Goal: Task Accomplishment & Management: Manage account settings

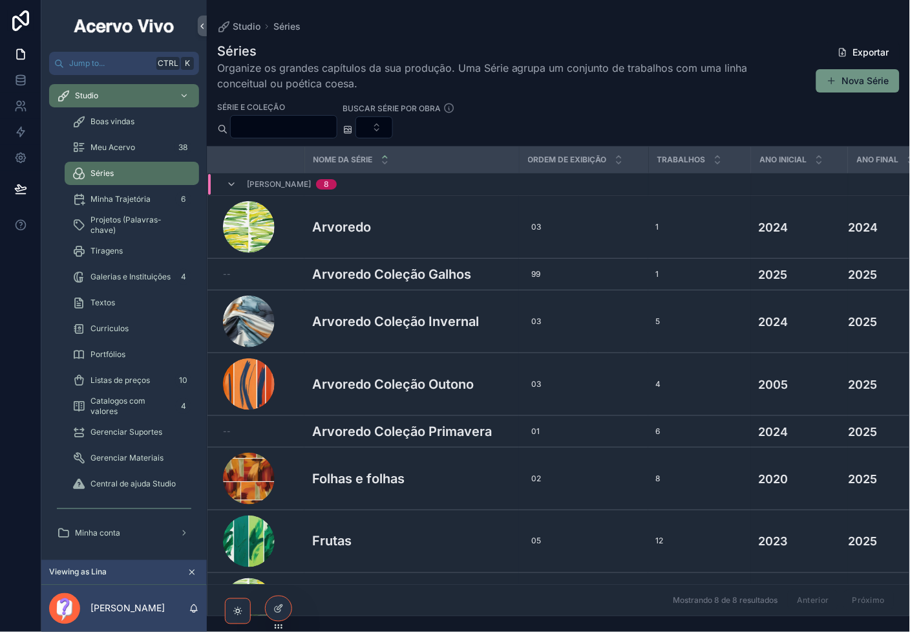
click at [849, 83] on button "Nova Série" at bounding box center [858, 80] width 83 height 23
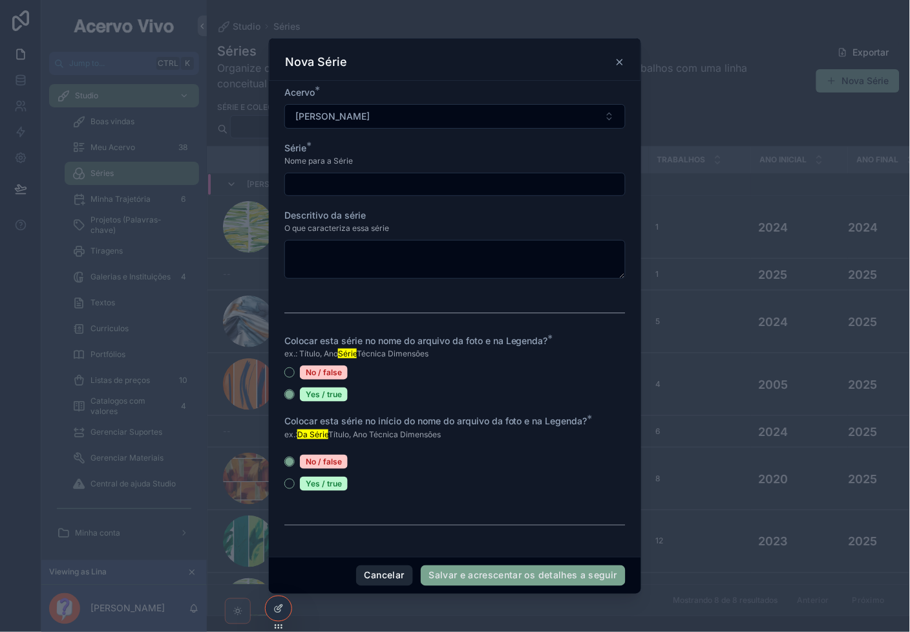
click at [396, 577] on button "Cancelar" at bounding box center [384, 575] width 57 height 21
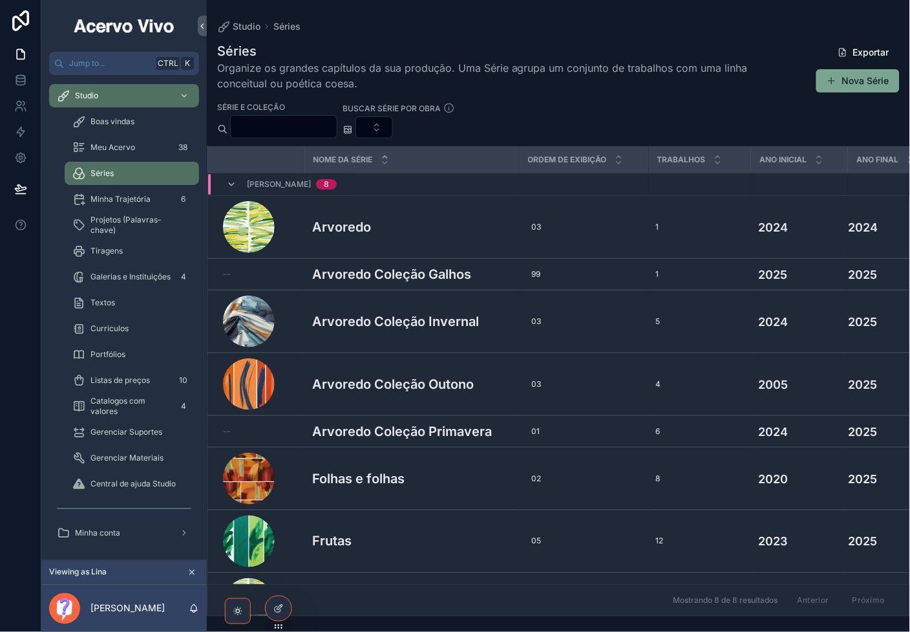
click at [360, 224] on h3 "Arvoredo" at bounding box center [341, 226] width 59 height 19
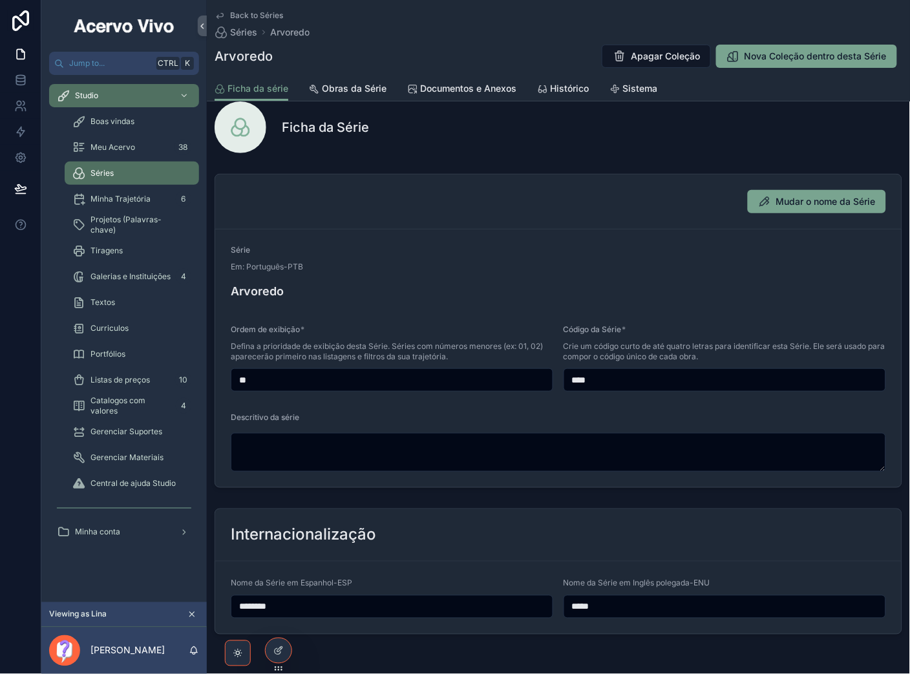
scroll to position [23, 0]
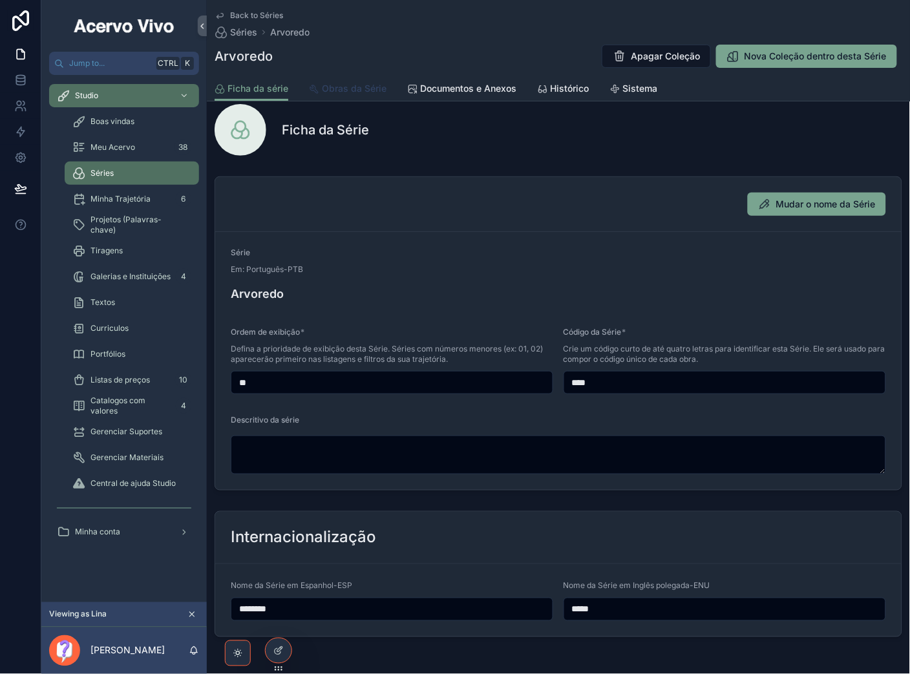
click at [339, 82] on span "Obras da Série" at bounding box center [354, 88] width 65 height 13
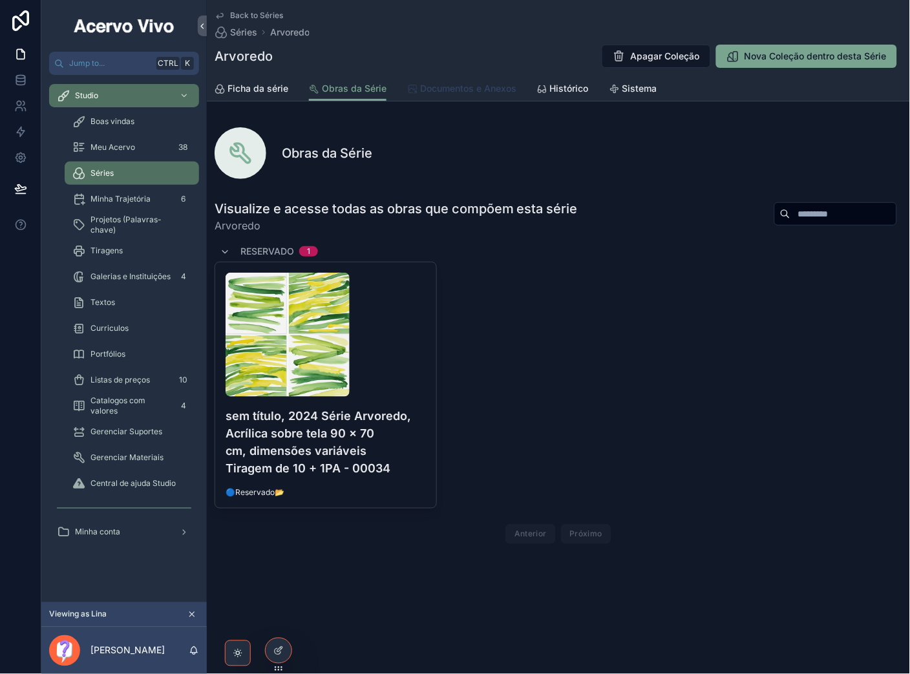
click at [475, 88] on span "Documentos e Anexos" at bounding box center [468, 88] width 96 height 13
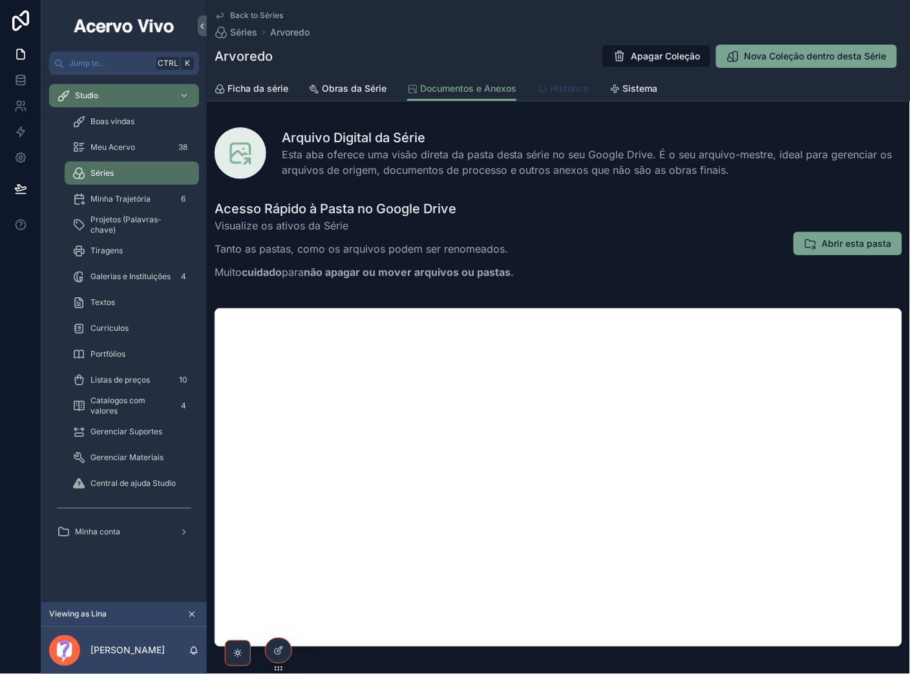
drag, startPoint x: 570, startPoint y: 85, endPoint x: 551, endPoint y: 59, distance: 31.0
click at [568, 85] on span "Histórico" at bounding box center [569, 88] width 39 height 13
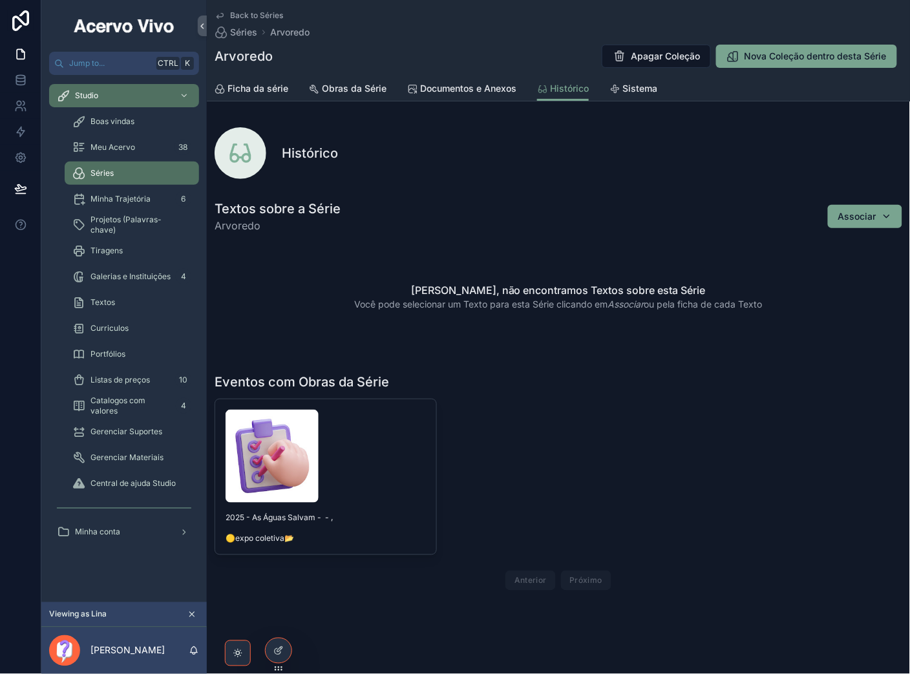
click at [550, 461] on div "2025 - As Águas Salvam - - , 🟡expo coletiva📂 [PERSON_NAME]" at bounding box center [559, 497] width 688 height 197
click at [253, 17] on span "Back to Séries" at bounding box center [256, 15] width 53 height 10
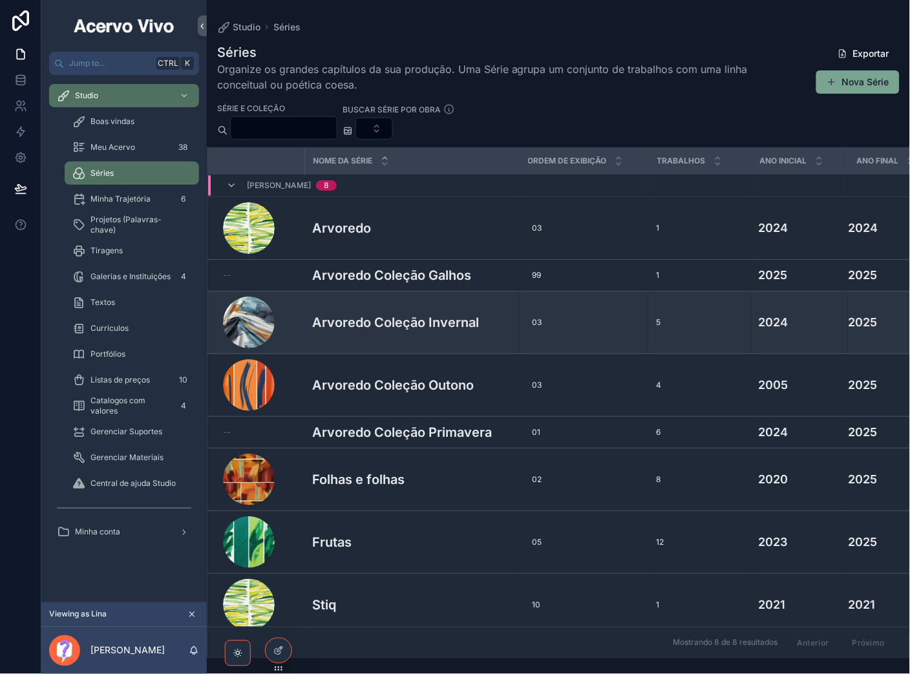
click at [372, 327] on h3 "Arvoredo Coleção Invernal" at bounding box center [395, 322] width 167 height 19
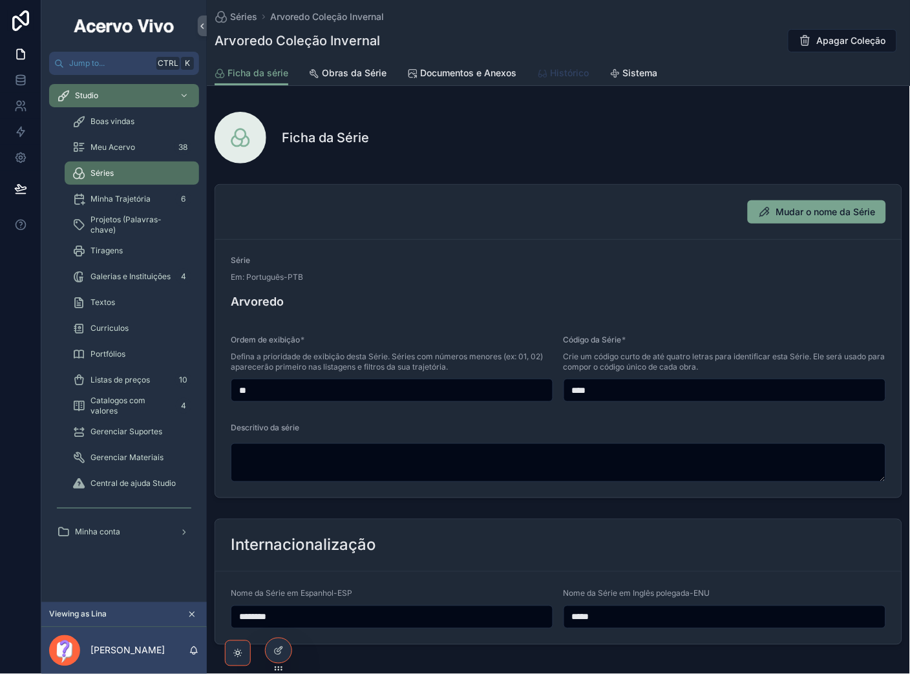
click at [577, 73] on span "Histórico" at bounding box center [569, 73] width 39 height 13
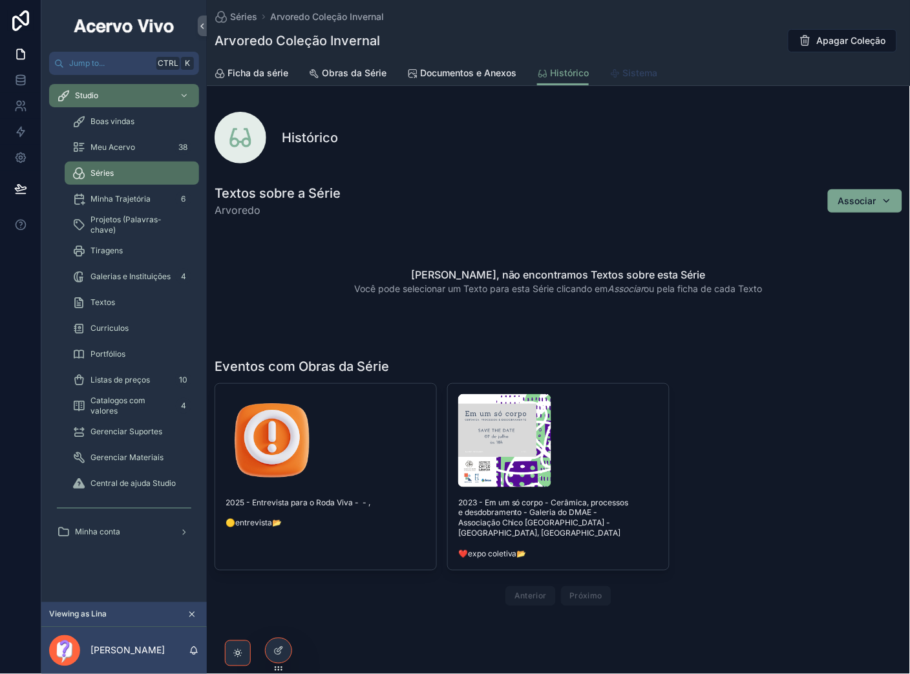
click at [636, 71] on span "Sistema" at bounding box center [640, 73] width 35 height 13
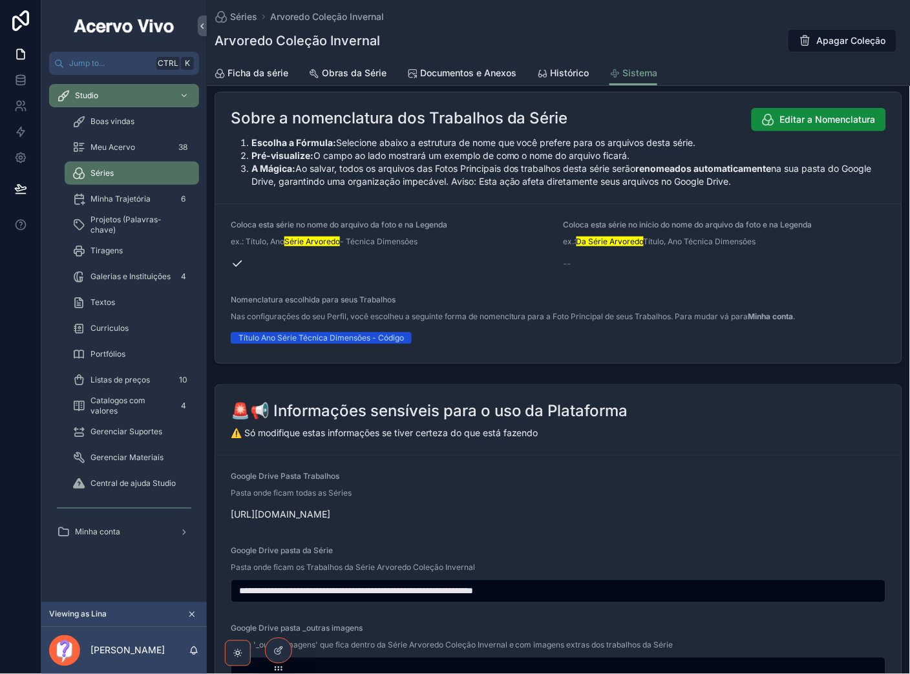
scroll to position [17, 0]
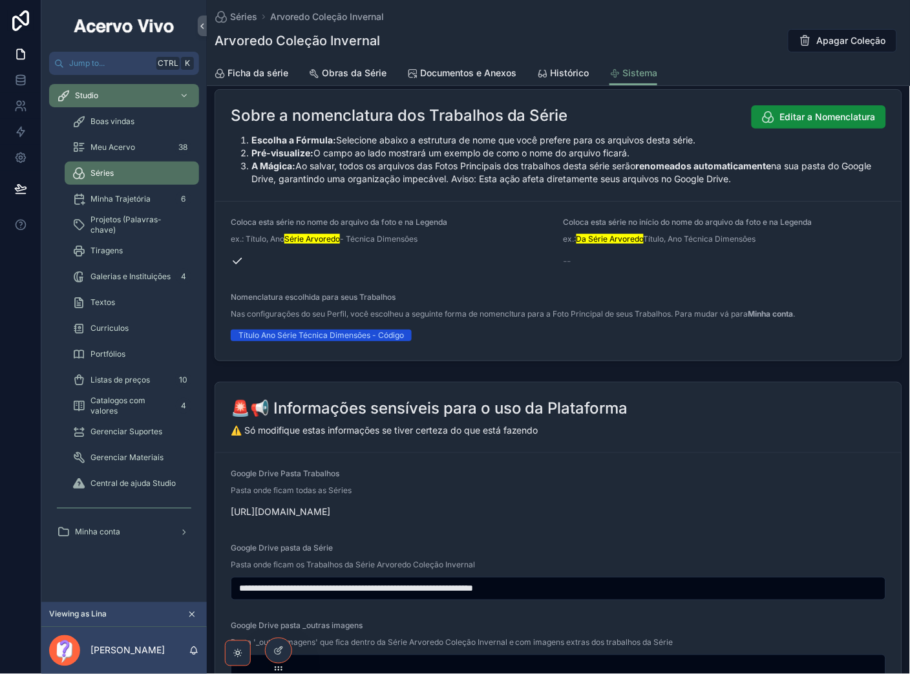
click at [243, 8] on div "Séries Arvoredo Coleção Invernal Arvoredo Coleção Invernal Apagar Coleção" at bounding box center [559, 30] width 688 height 61
click at [246, 14] on span "Séries" at bounding box center [243, 16] width 27 height 13
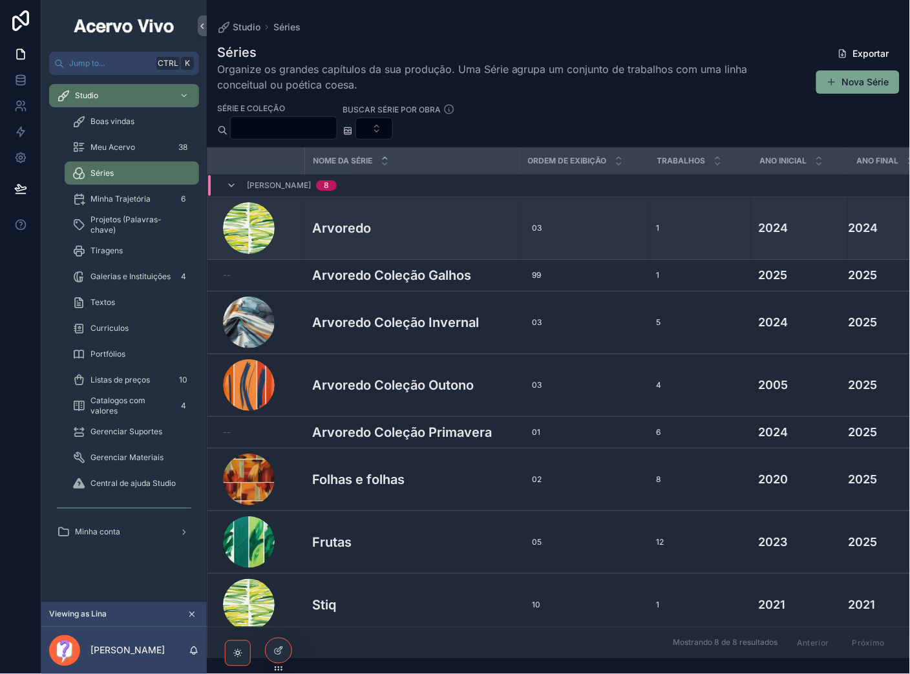
click at [430, 223] on div "Arvoredo Arvoredo" at bounding box center [411, 228] width 199 height 19
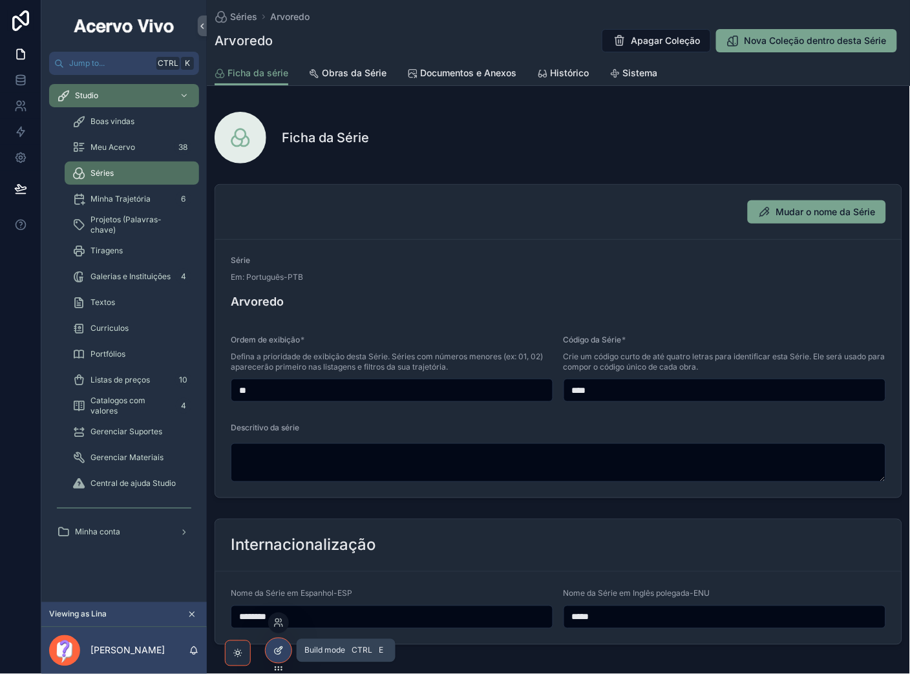
click at [278, 631] on icon at bounding box center [278, 651] width 10 height 10
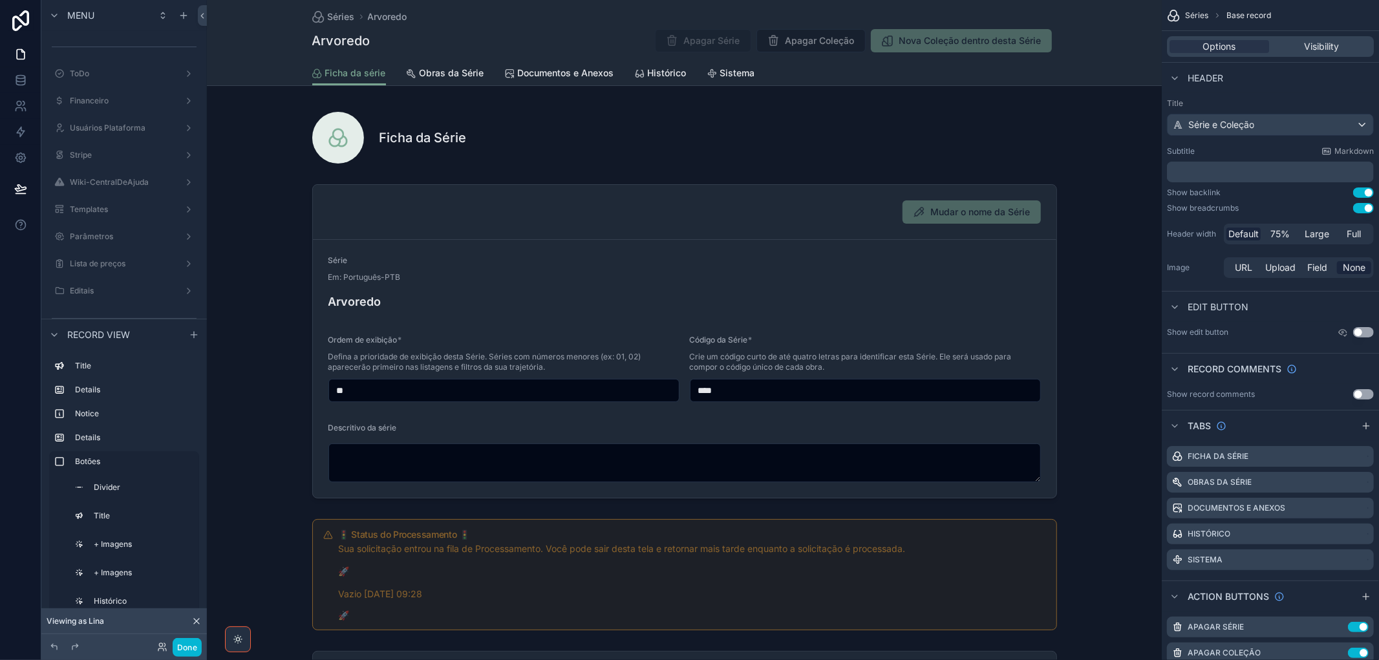
click at [1000, 173] on p "﻿" at bounding box center [1271, 172] width 199 height 13
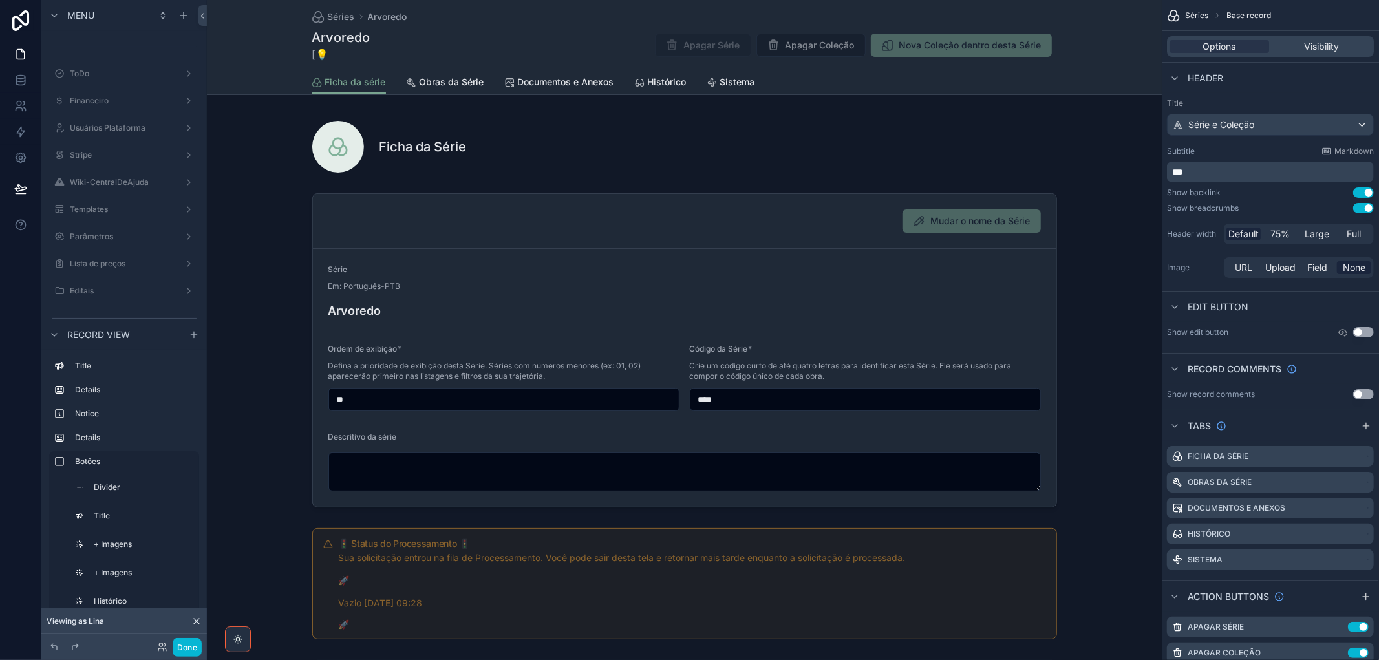
click at [1000, 171] on p "***" at bounding box center [1271, 172] width 199 height 13
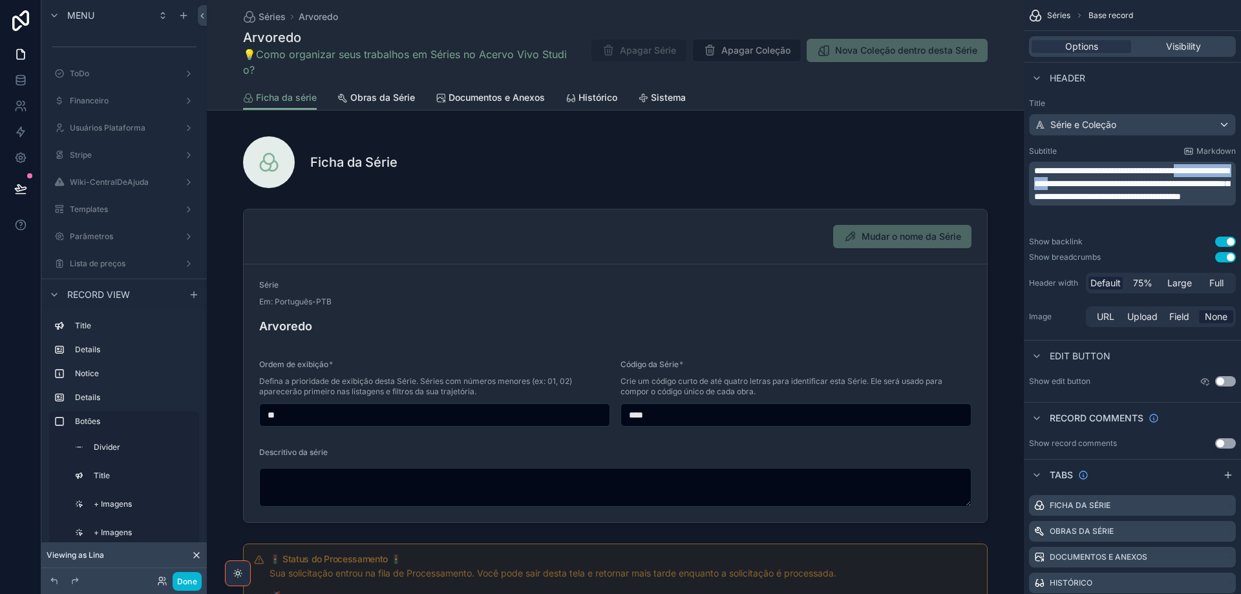
drag, startPoint x: 1036, startPoint y: 186, endPoint x: 1129, endPoint y: 185, distance: 93.1
click at [1000, 185] on span "**********" at bounding box center [1131, 183] width 195 height 35
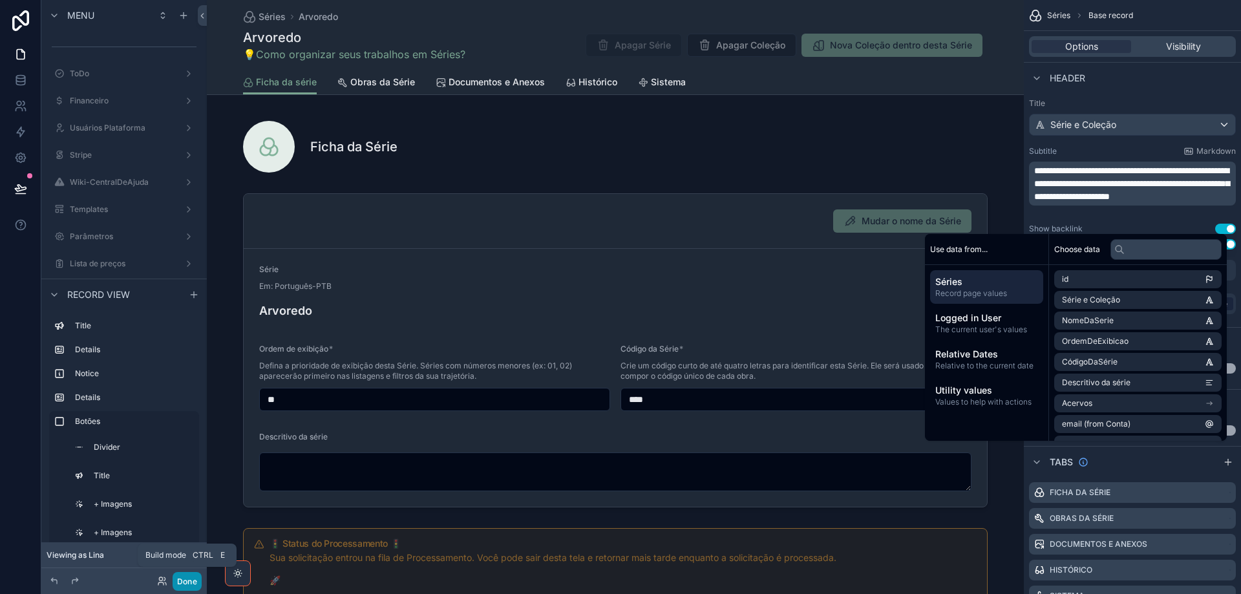
click at [187, 586] on button "Done" at bounding box center [187, 581] width 29 height 19
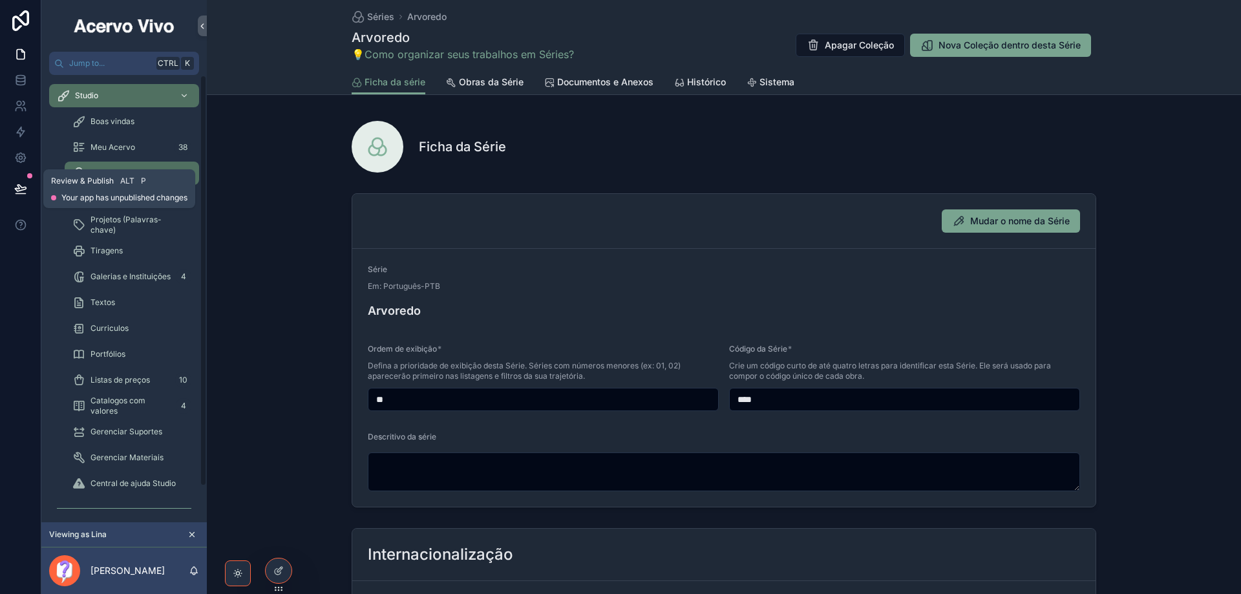
click at [5, 191] on div at bounding box center [20, 189] width 41 height 36
click at [21, 189] on icon at bounding box center [20, 188] width 13 height 13
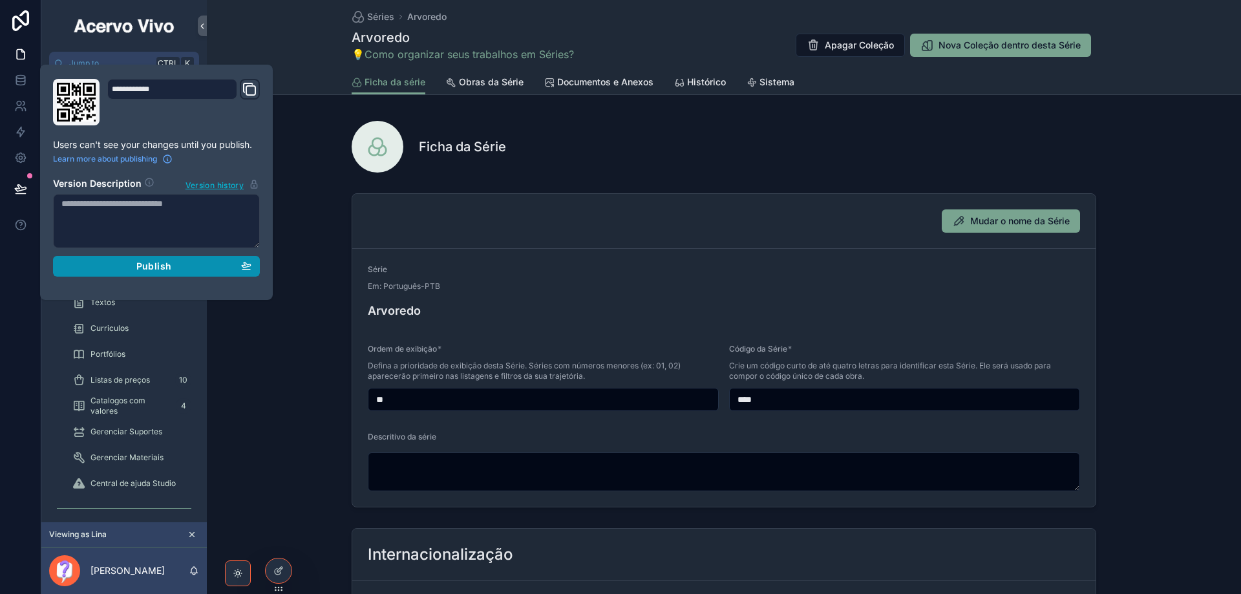
click at [154, 270] on span "Publish" at bounding box center [153, 267] width 35 height 12
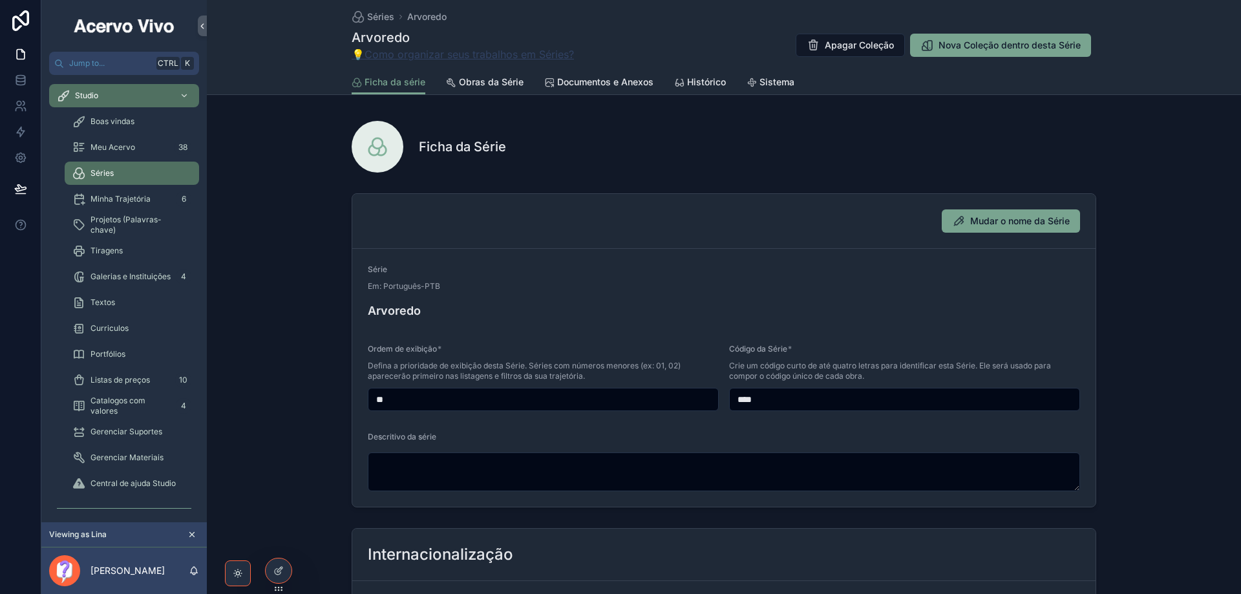
click at [484, 58] on link "💡Como organizar seus trabalhos em Séries?" at bounding box center [463, 55] width 222 height 16
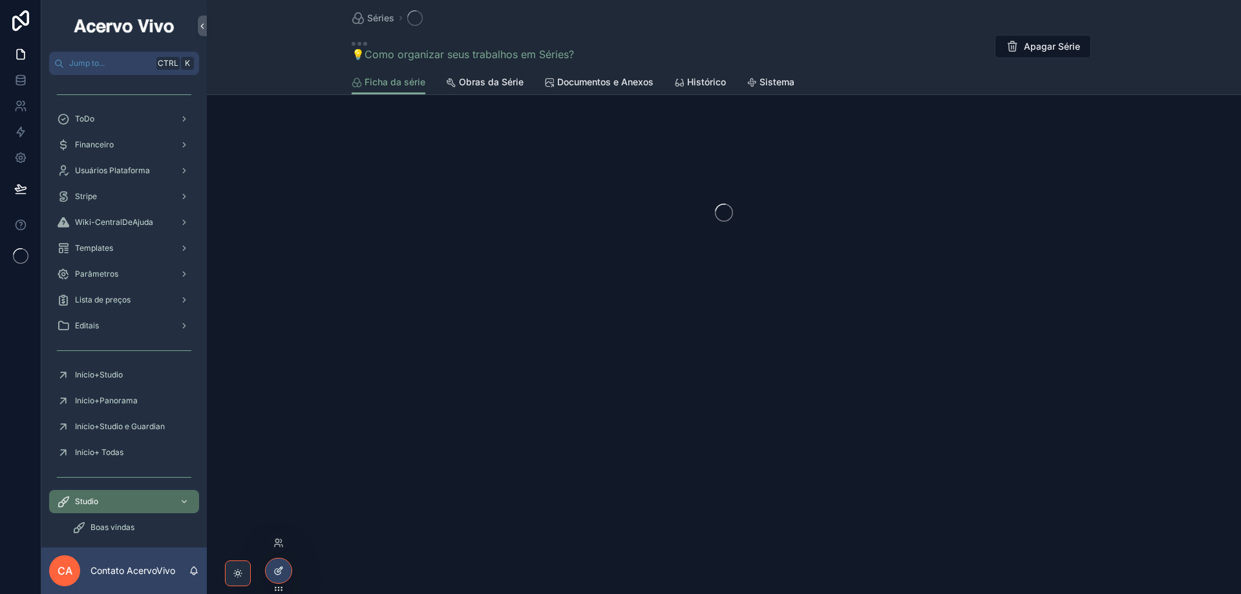
click at [281, 573] on icon at bounding box center [278, 572] width 6 height 6
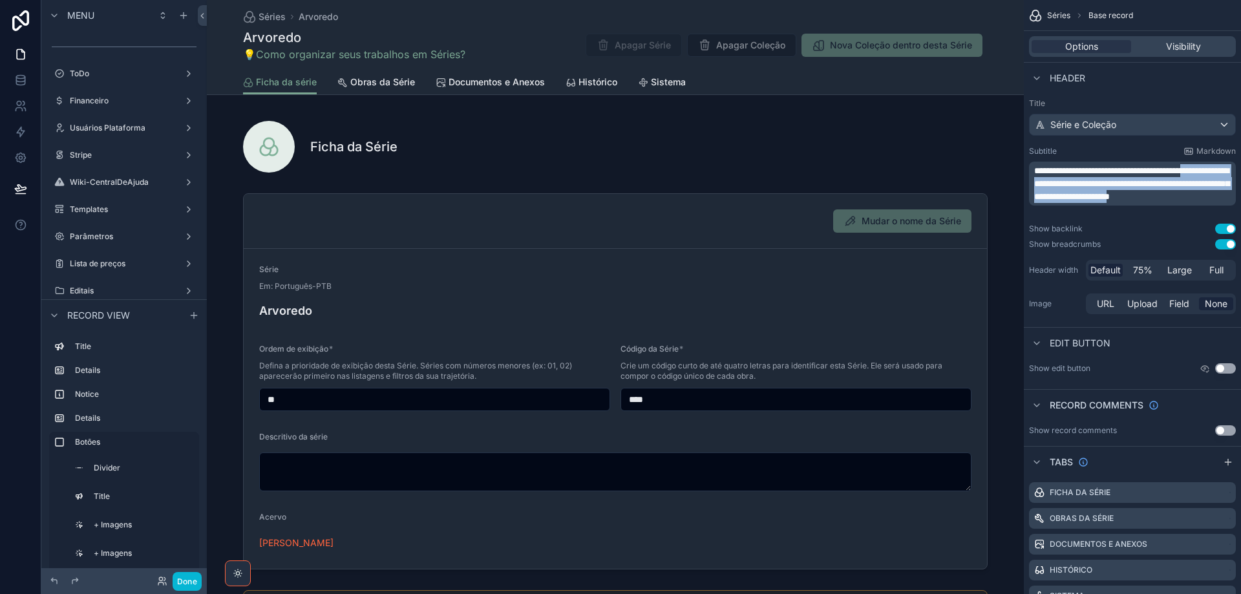
drag, startPoint x: 1040, startPoint y: 182, endPoint x: 1113, endPoint y: 208, distance: 77.9
click at [1114, 201] on span "**********" at bounding box center [1131, 183] width 195 height 35
click at [1112, 201] on span "**********" at bounding box center [1131, 183] width 195 height 35
drag, startPoint x: 1170, startPoint y: 183, endPoint x: 1110, endPoint y: 209, distance: 65.7
click at [1110, 201] on span "**********" at bounding box center [1131, 183] width 195 height 35
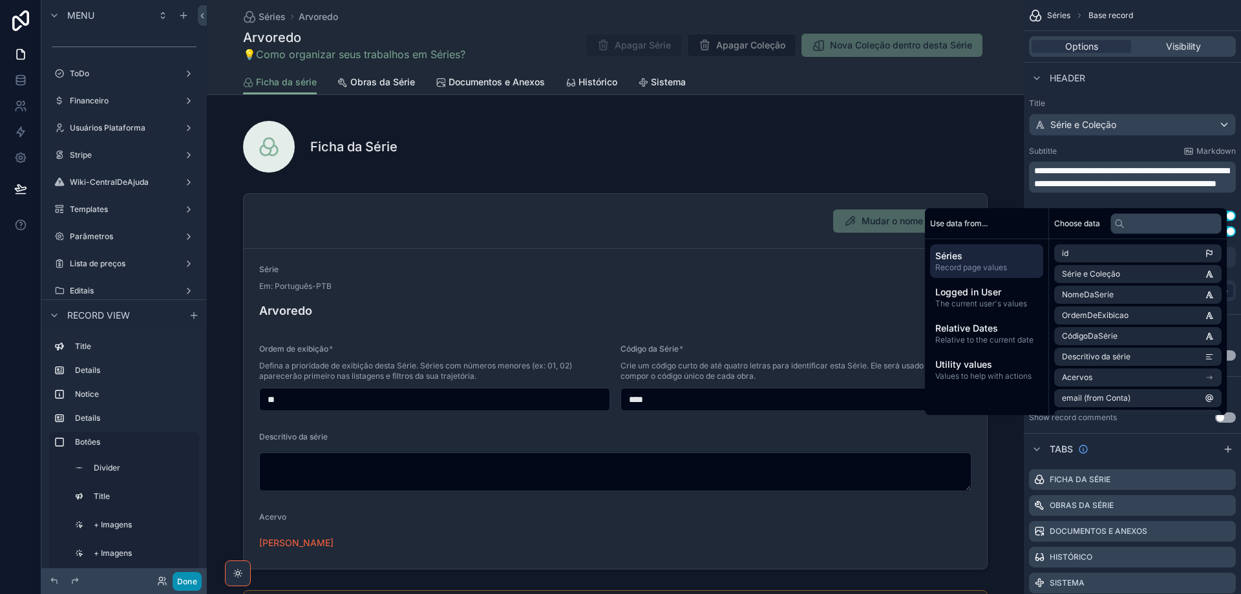
click at [188, 582] on button "Done" at bounding box center [187, 581] width 29 height 19
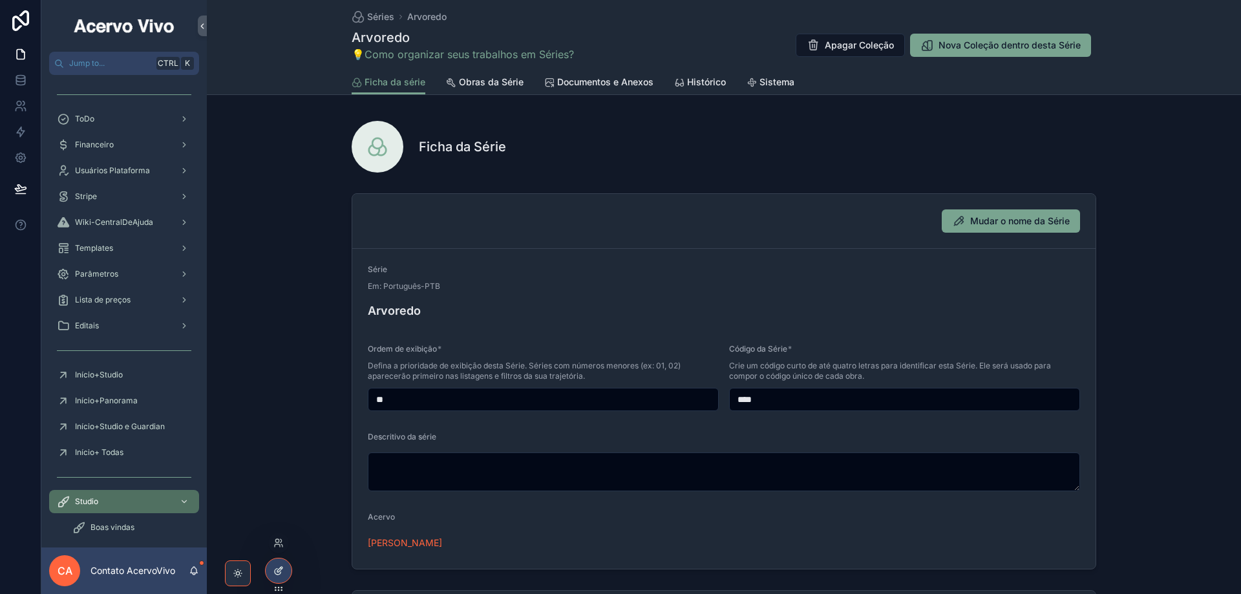
click at [280, 569] on icon at bounding box center [278, 571] width 10 height 10
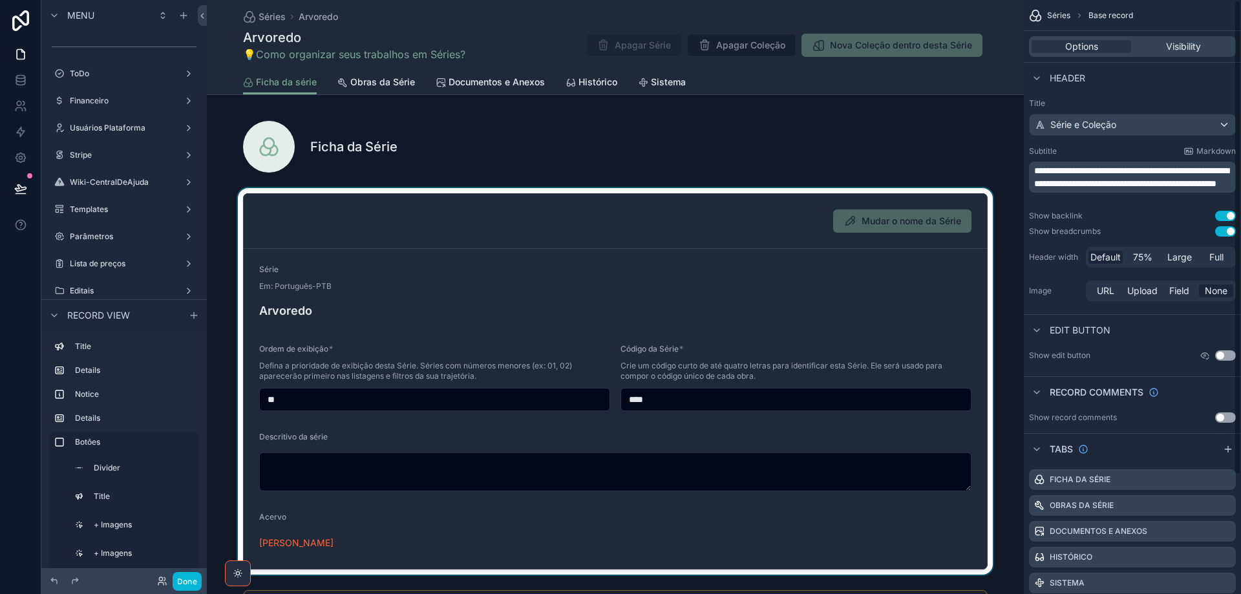
click at [890, 309] on div "scrollable content" at bounding box center [615, 381] width 817 height 387
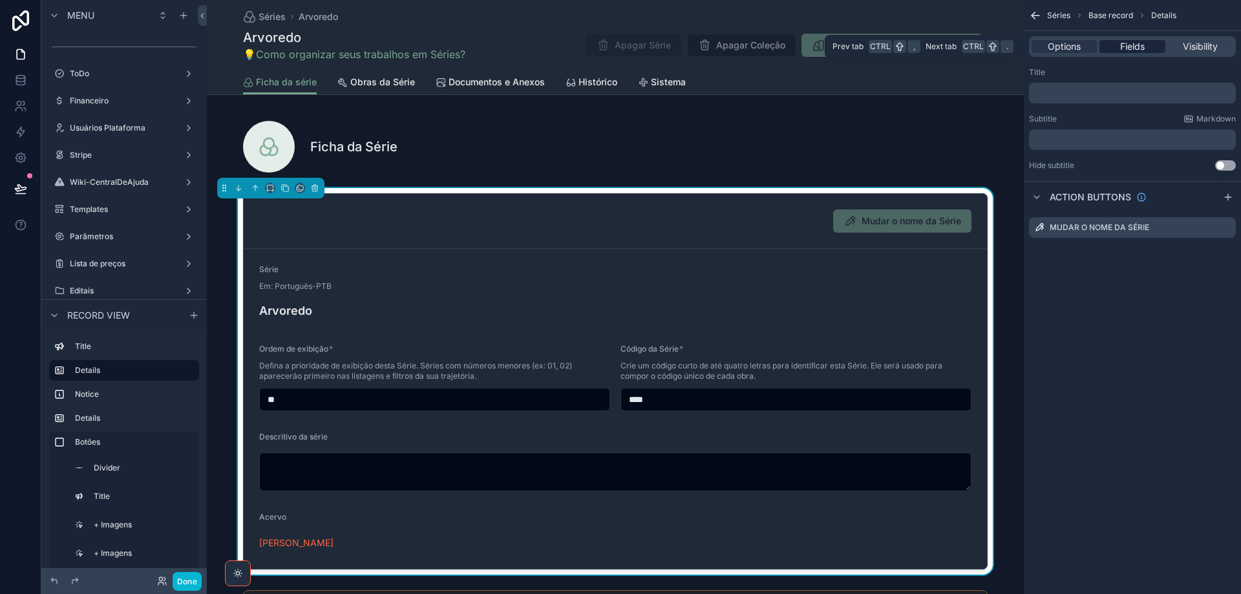
click at [1129, 48] on span "Fields" at bounding box center [1132, 46] width 25 height 13
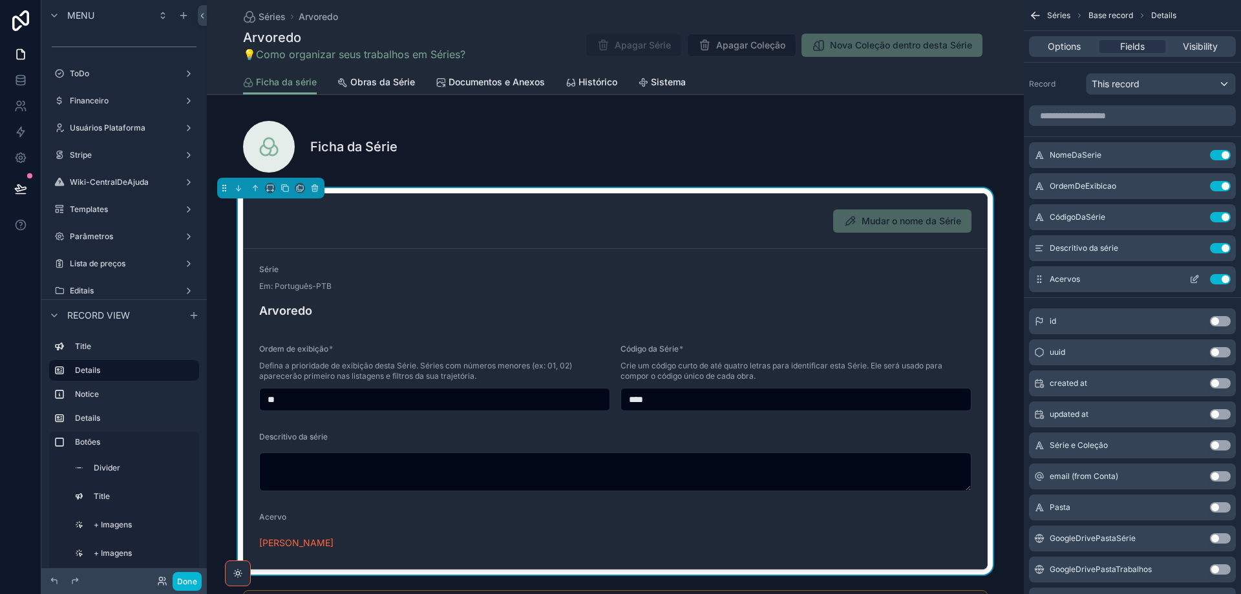
click at [1195, 279] on icon "scrollable content" at bounding box center [1195, 279] width 10 height 10
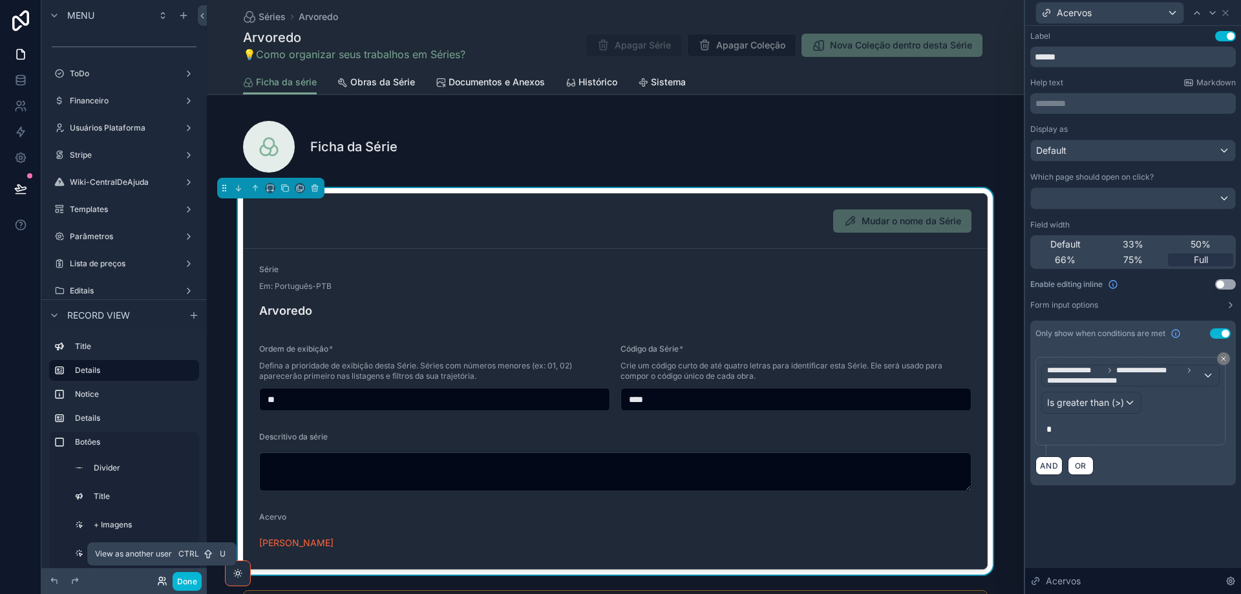
click at [165, 579] on icon at bounding box center [164, 578] width 1 height 3
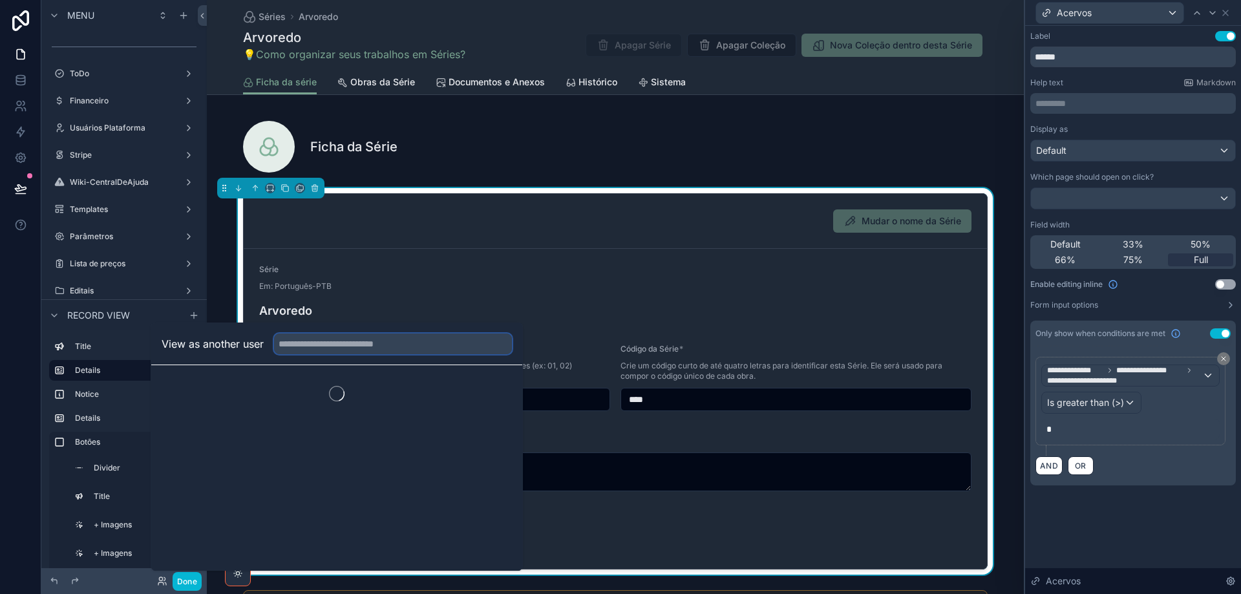
click at [318, 345] on input "text" at bounding box center [393, 344] width 238 height 21
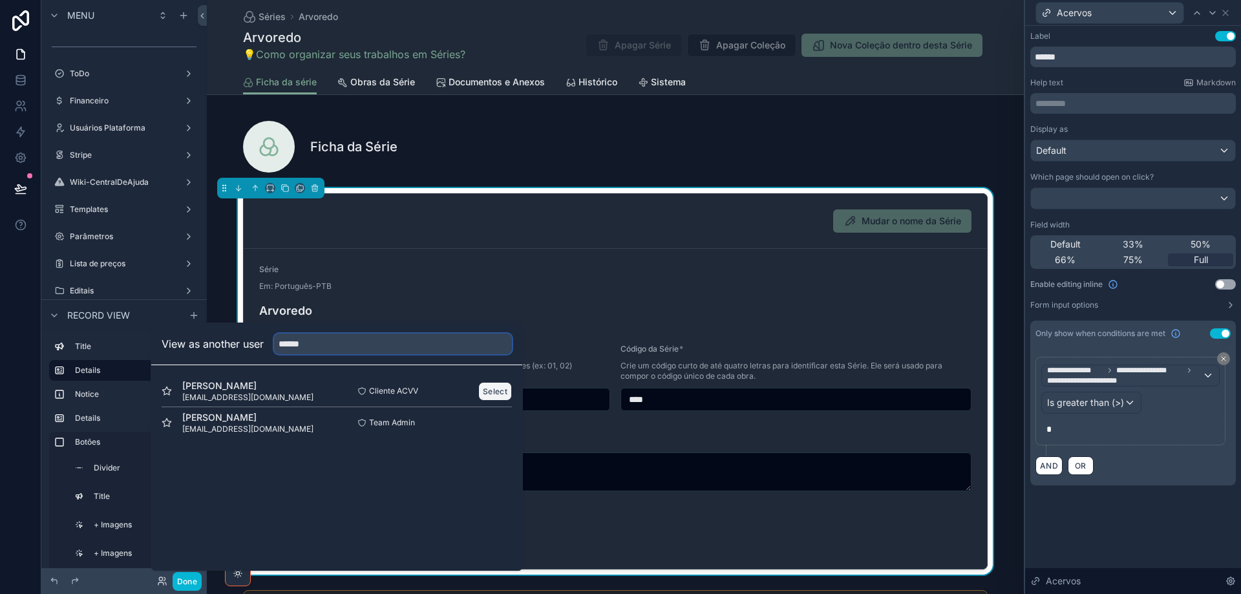
type input "******"
click at [495, 390] on button "Select" at bounding box center [495, 391] width 34 height 19
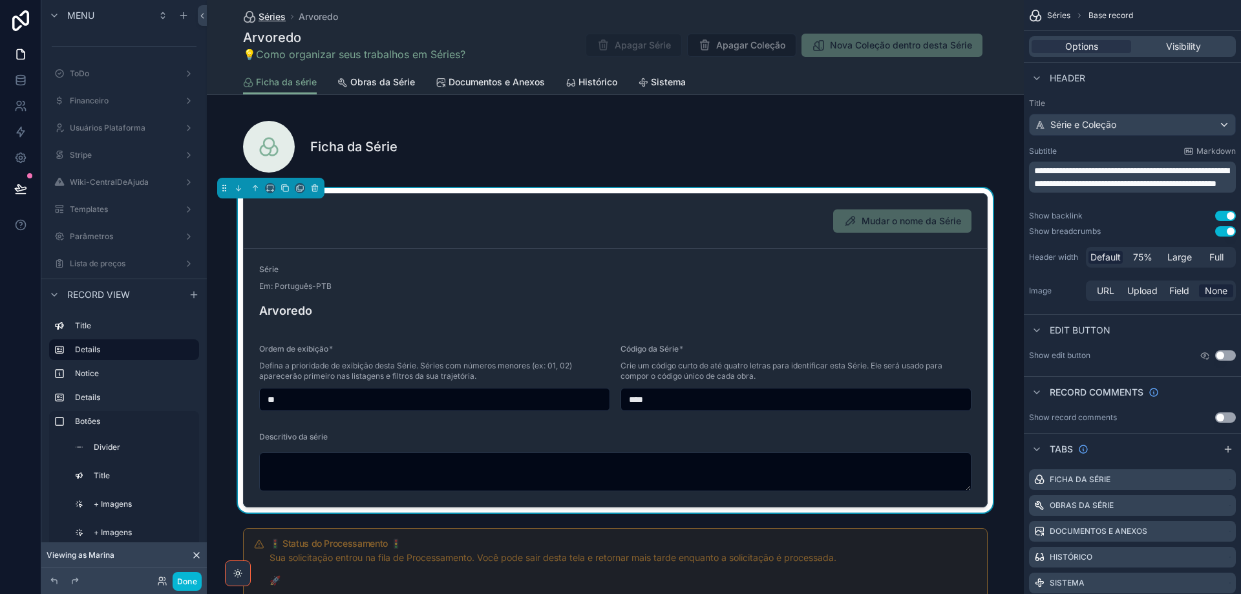
click at [261, 17] on span "Séries" at bounding box center [272, 16] width 27 height 13
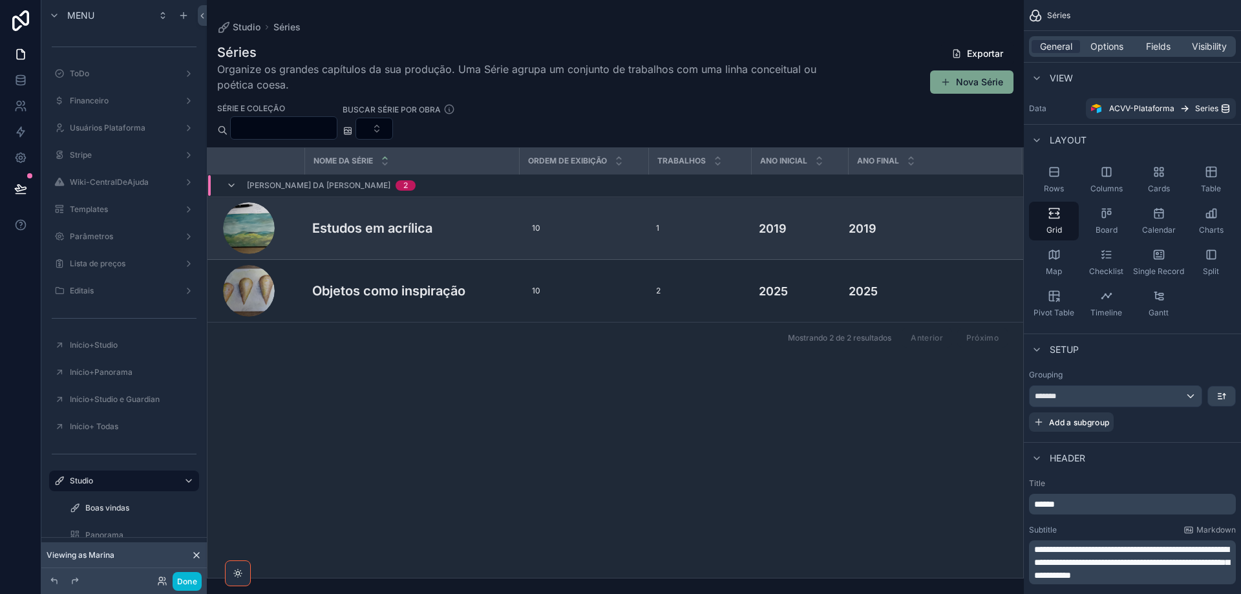
click at [412, 240] on td "Estudos em acrílica Estudos em acrílica" at bounding box center [411, 228] width 215 height 63
click at [412, 228] on h3 "Estudos em acrílica" at bounding box center [372, 228] width 120 height 19
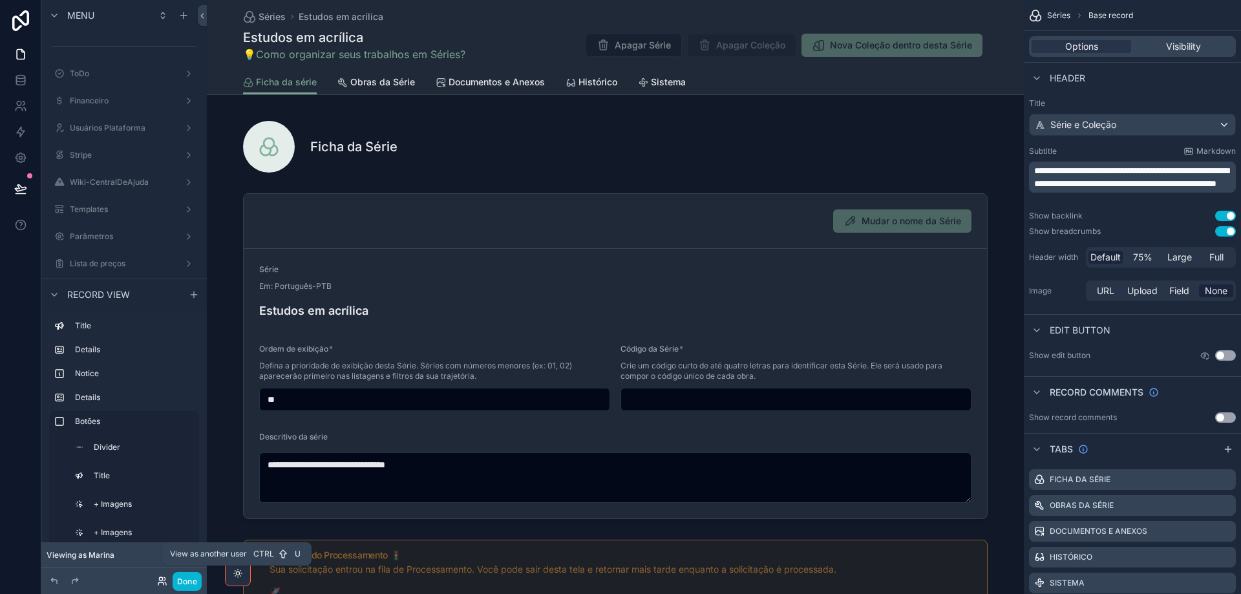
click at [165, 584] on icon at bounding box center [162, 581] width 10 height 10
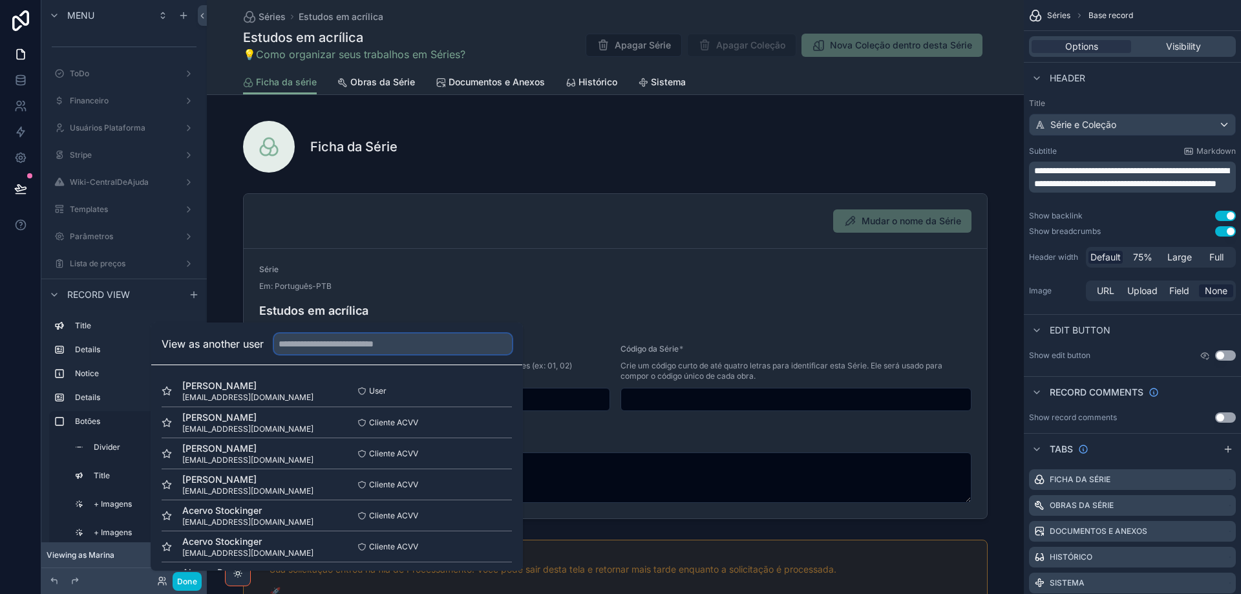
click at [341, 344] on input "text" at bounding box center [393, 344] width 238 height 21
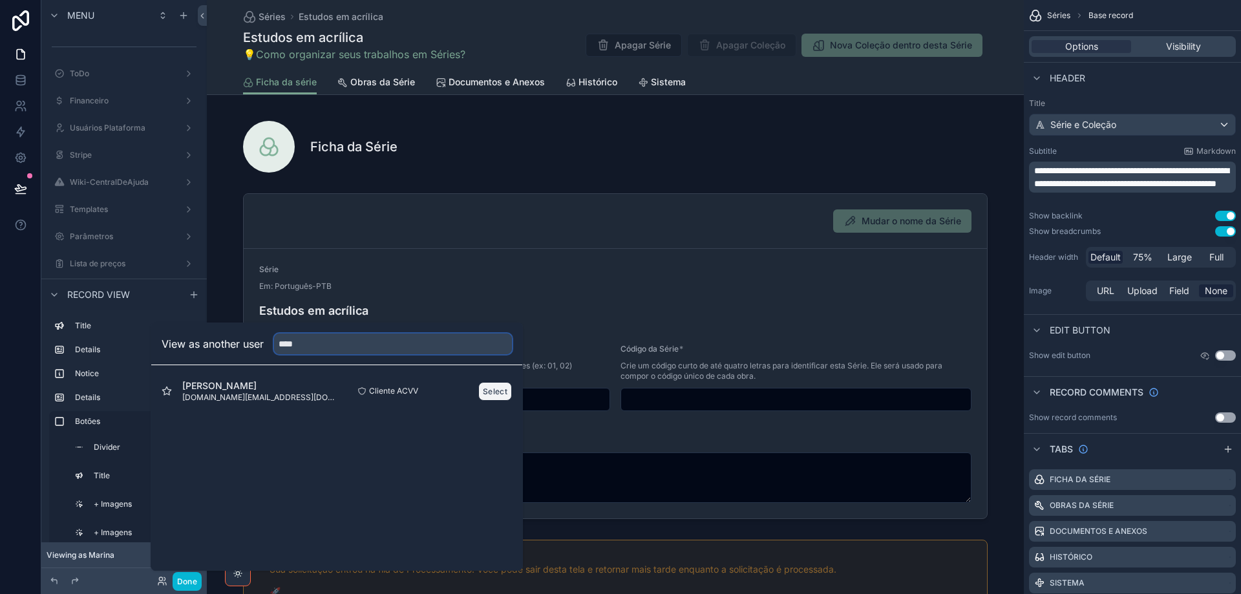
type input "****"
click at [502, 389] on button "Select" at bounding box center [495, 391] width 34 height 19
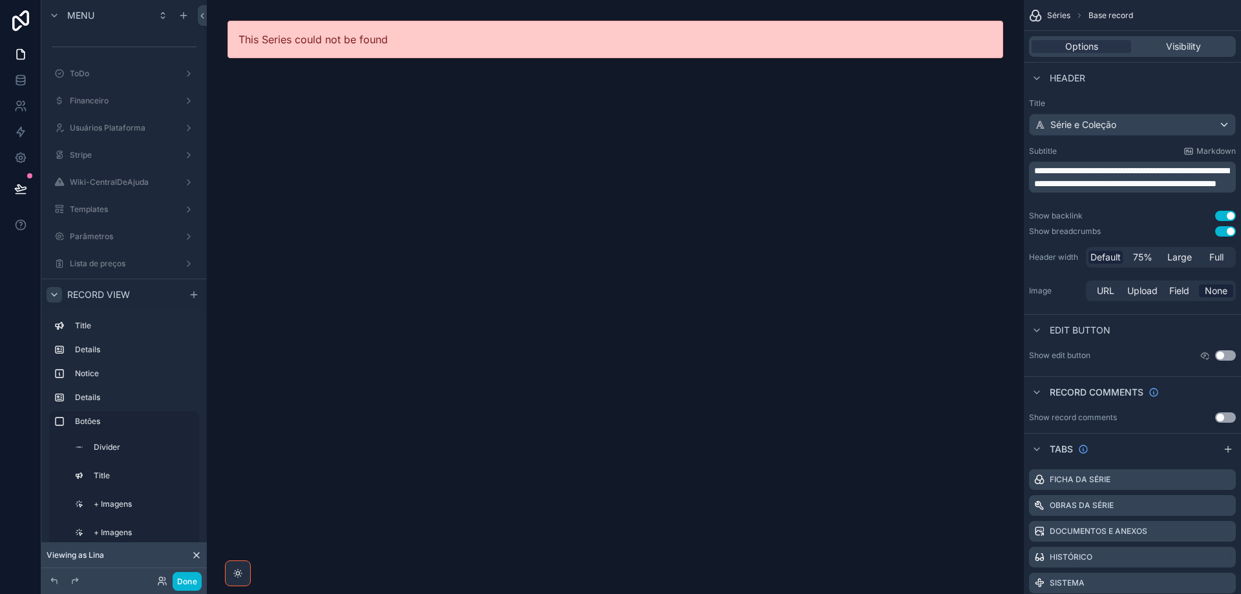
click at [55, 292] on icon "scrollable content" at bounding box center [54, 295] width 10 height 10
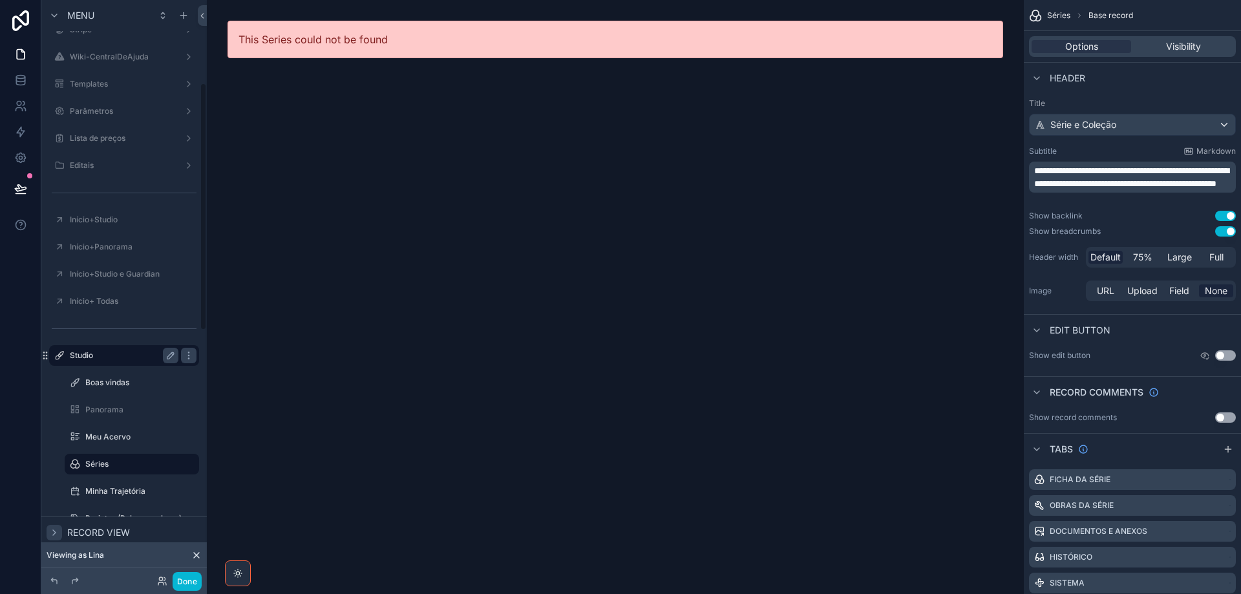
scroll to position [194, 0]
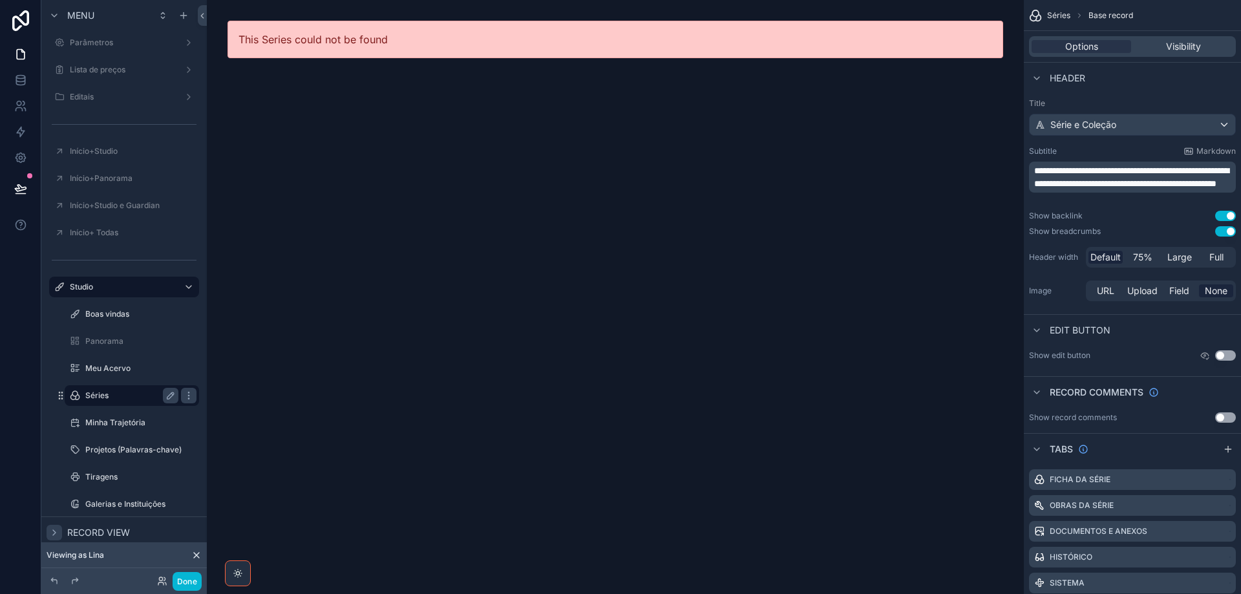
click at [118, 396] on label "Séries" at bounding box center [129, 395] width 88 height 10
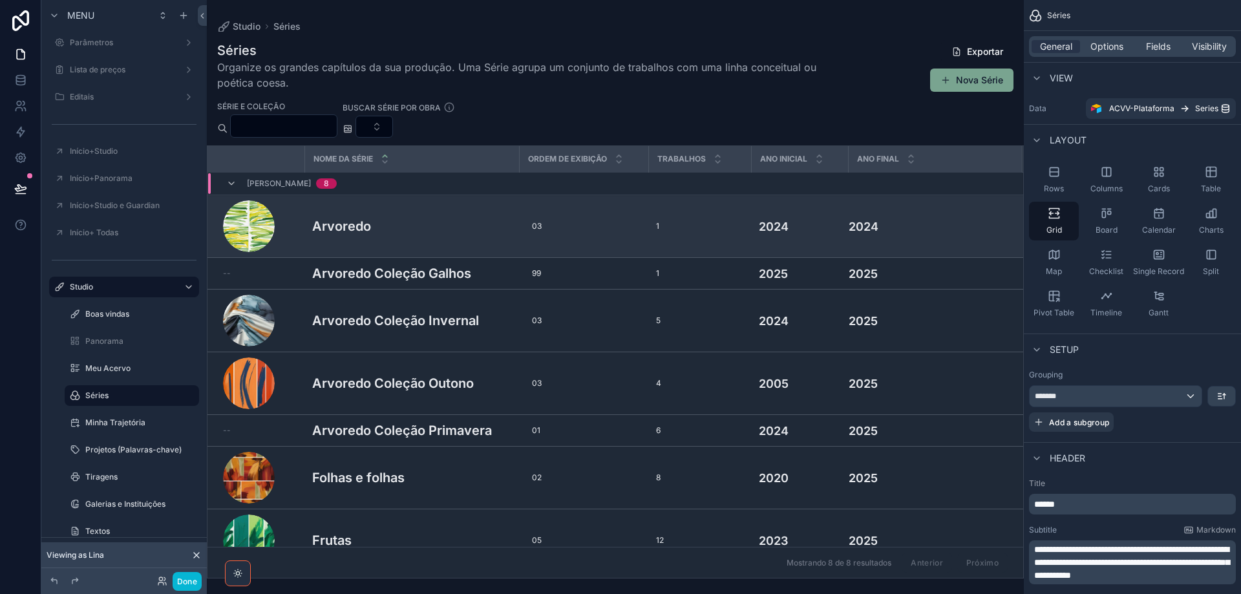
click at [443, 235] on div "Arvoredo Arvoredo" at bounding box center [411, 226] width 199 height 19
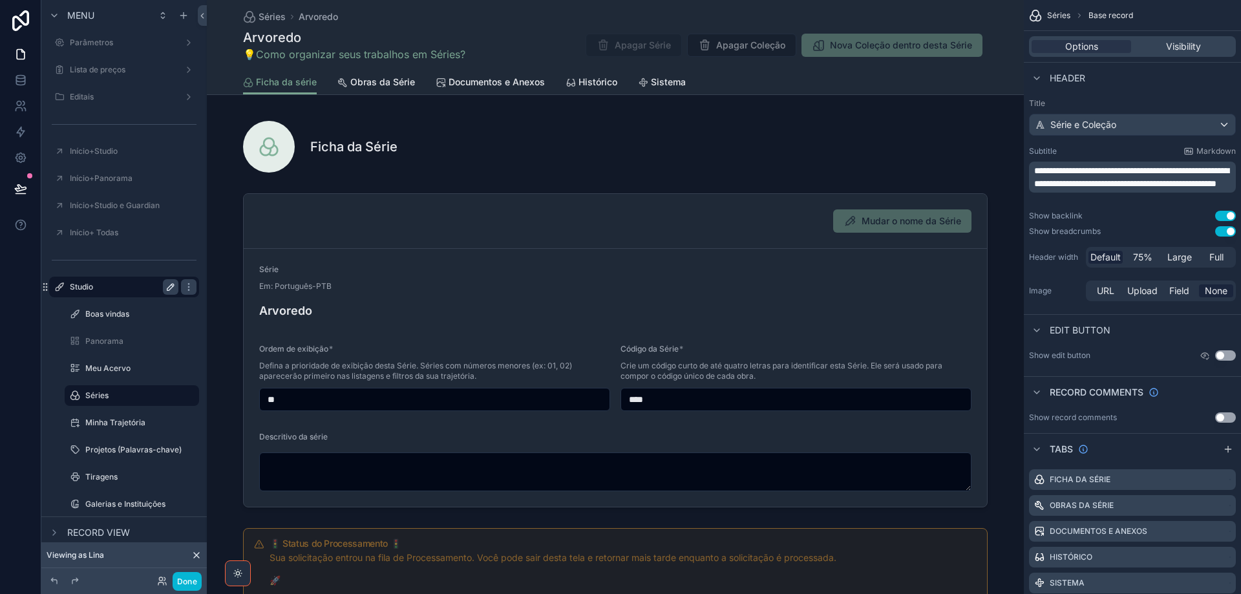
click at [169, 290] on icon "scrollable content" at bounding box center [170, 287] width 6 height 6
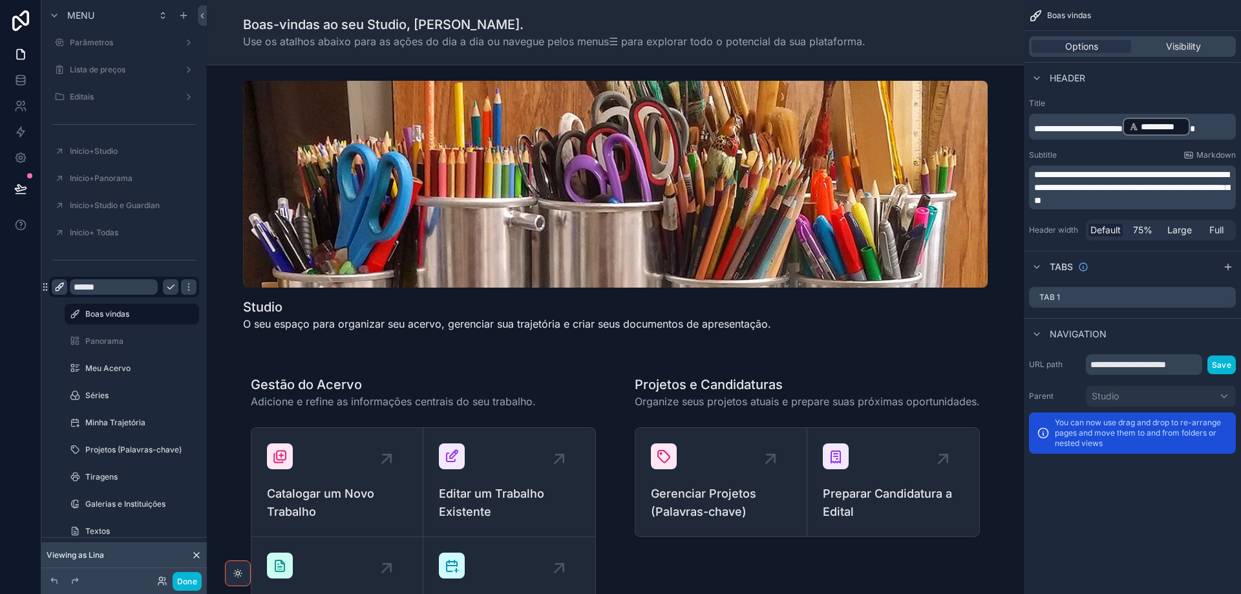
click at [57, 284] on icon "scrollable content" at bounding box center [59, 287] width 10 height 10
click at [46, 314] on div "****** Boas vindas Panorama Meu Acervo Séries Minha Trajetória Projetos (Palavr…" at bounding box center [124, 503] width 166 height 459
click at [189, 286] on icon "scrollable content" at bounding box center [189, 287] width 10 height 10
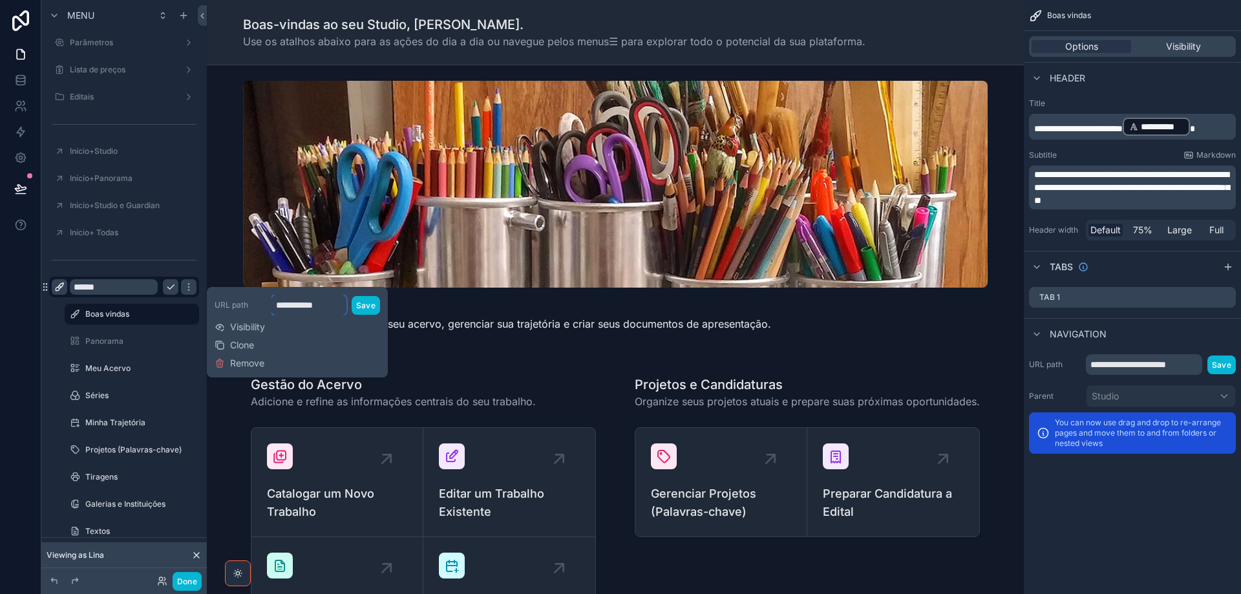
drag, startPoint x: 329, startPoint y: 305, endPoint x: 275, endPoint y: 311, distance: 54.0
click at [275, 311] on input "**********" at bounding box center [309, 305] width 75 height 21
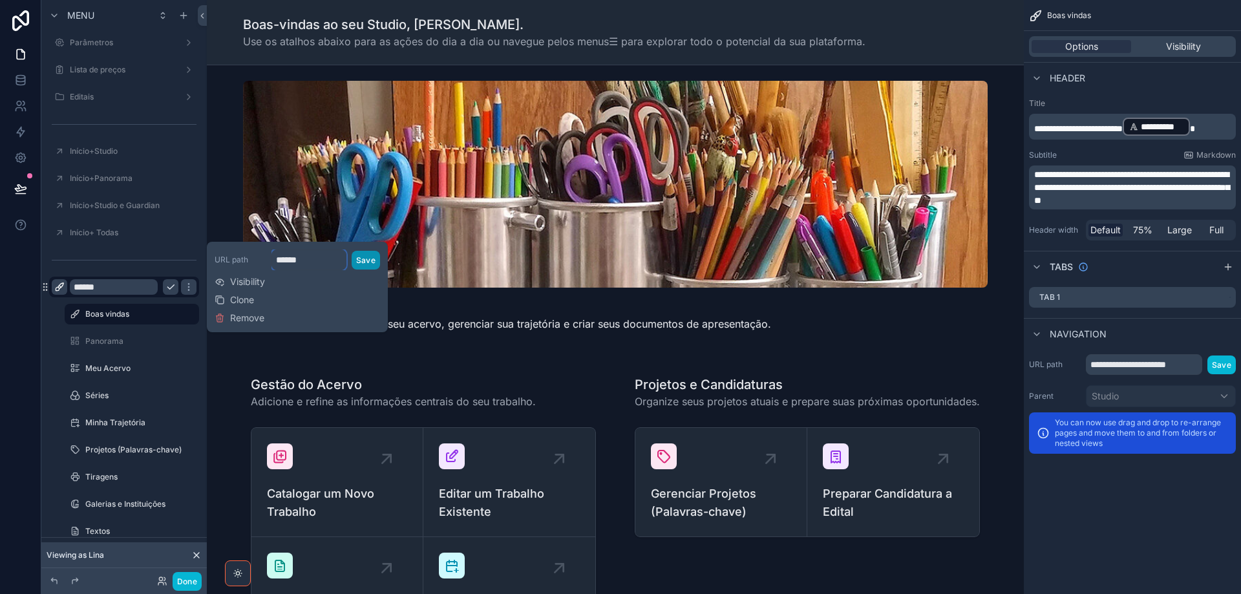
type input "******"
click at [365, 260] on button "Save" at bounding box center [366, 260] width 28 height 19
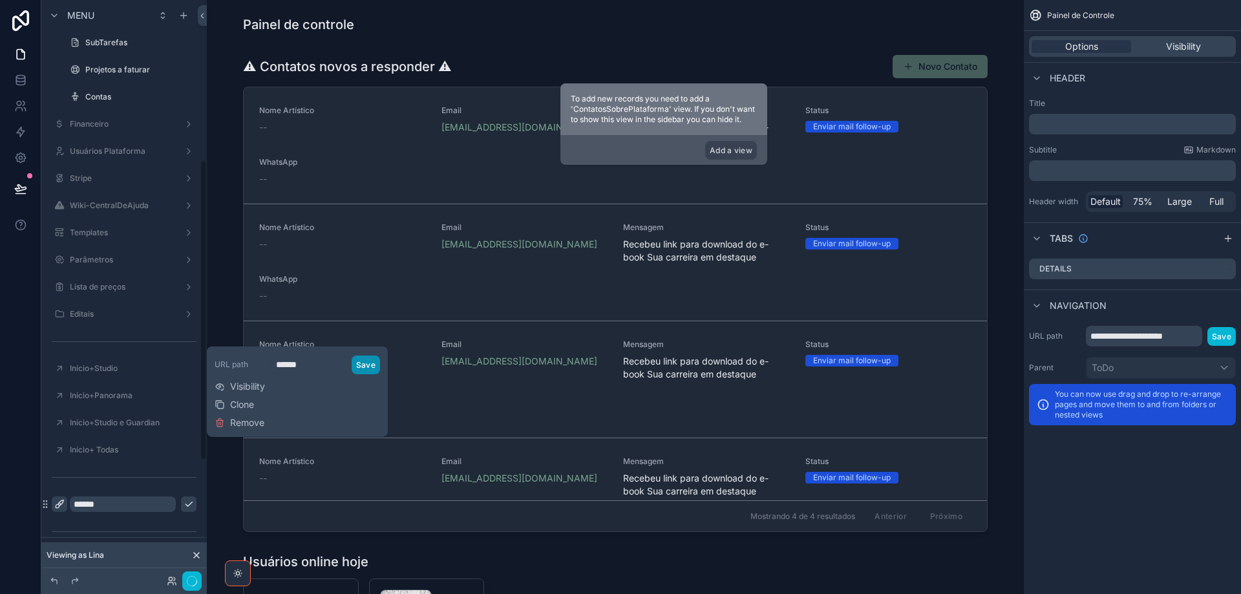
scroll to position [517, 0]
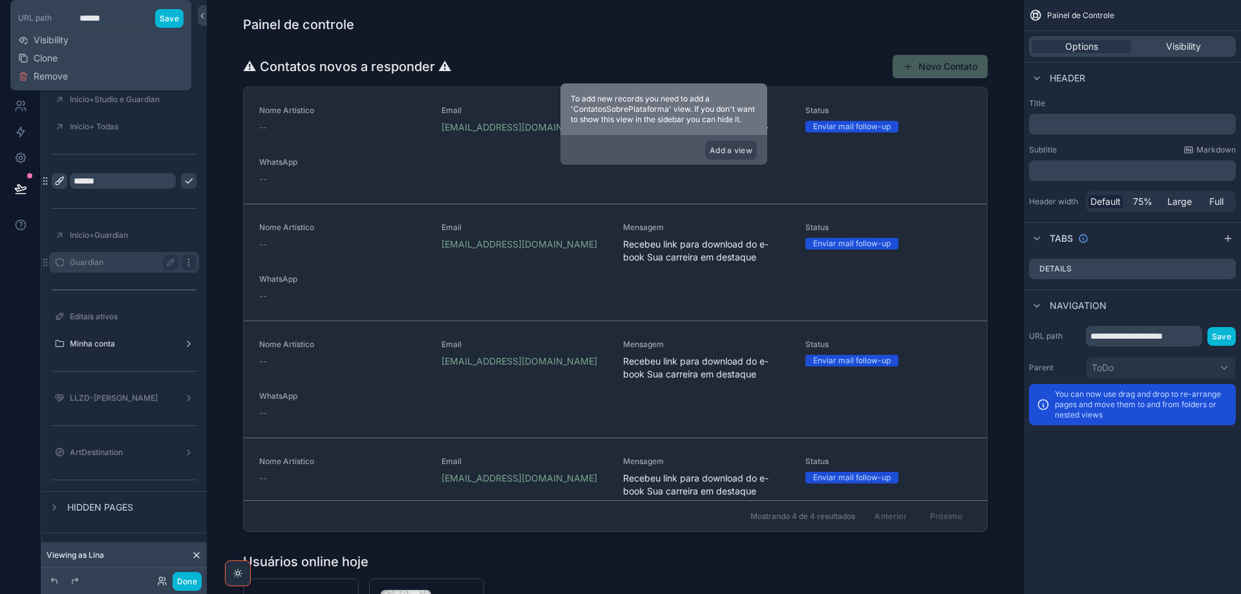
click at [189, 265] on icon "scrollable content" at bounding box center [188, 265] width 1 height 1
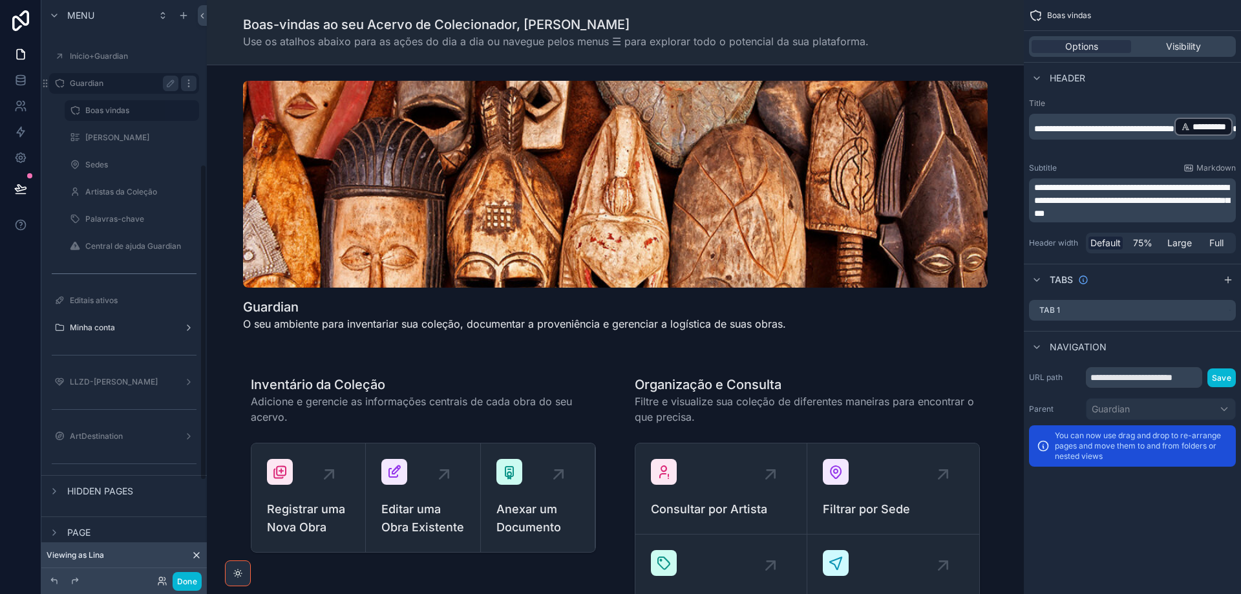
scroll to position [300, 0]
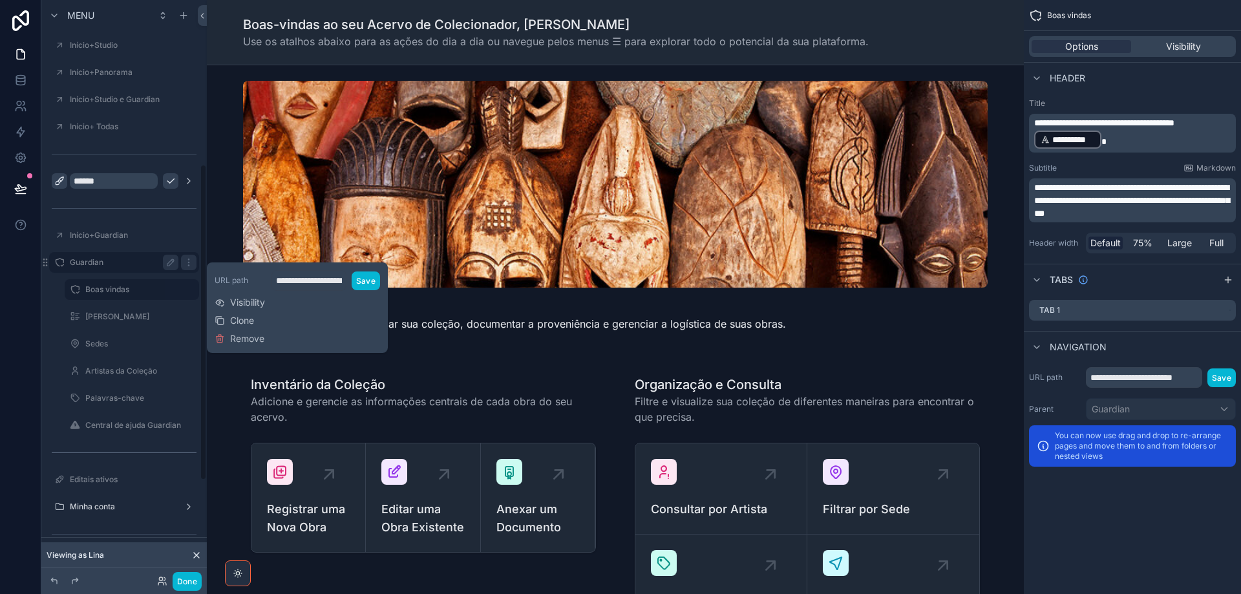
click at [149, 260] on label "Guardian" at bounding box center [121, 262] width 103 height 10
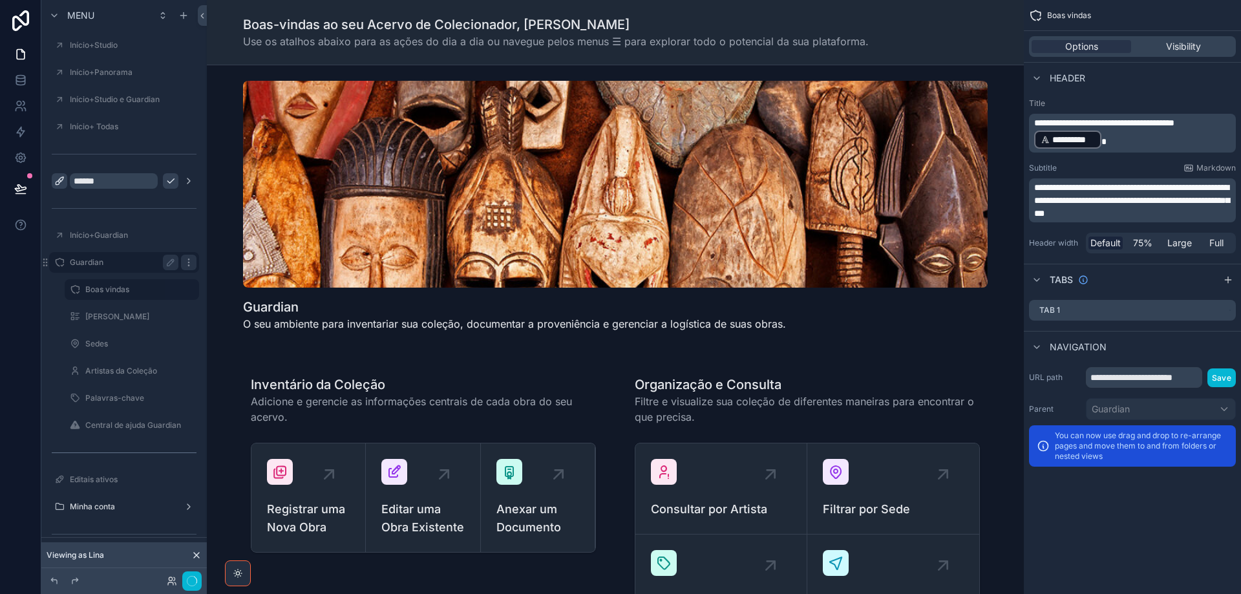
click at [189, 260] on icon "scrollable content" at bounding box center [188, 259] width 1 height 1
click at [194, 184] on div "scrollable content" at bounding box center [189, 181] width 16 height 16
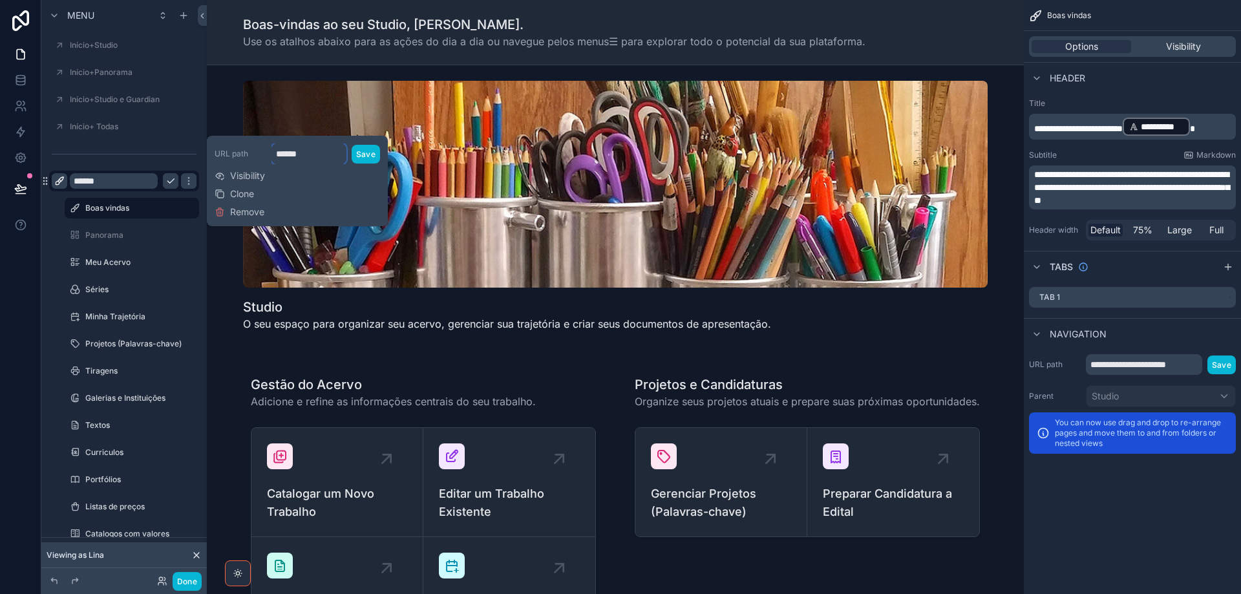
click at [311, 152] on input "******" at bounding box center [309, 154] width 75 height 21
type input "**********"
click at [361, 159] on button "Save" at bounding box center [366, 154] width 28 height 19
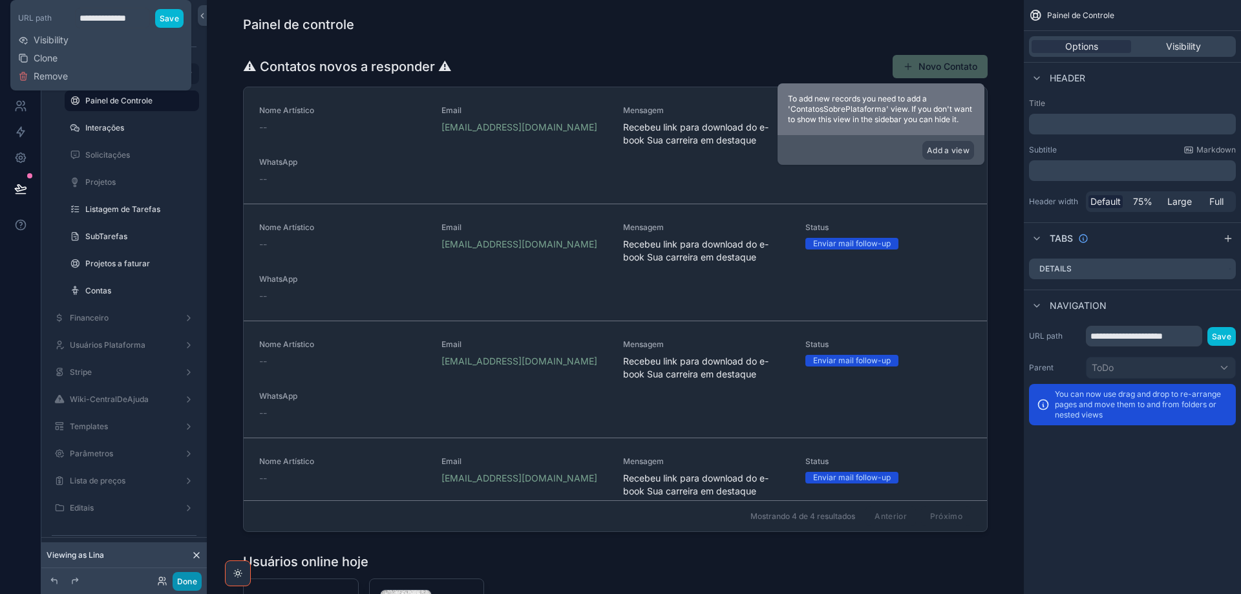
click at [178, 582] on button "Done" at bounding box center [187, 581] width 29 height 19
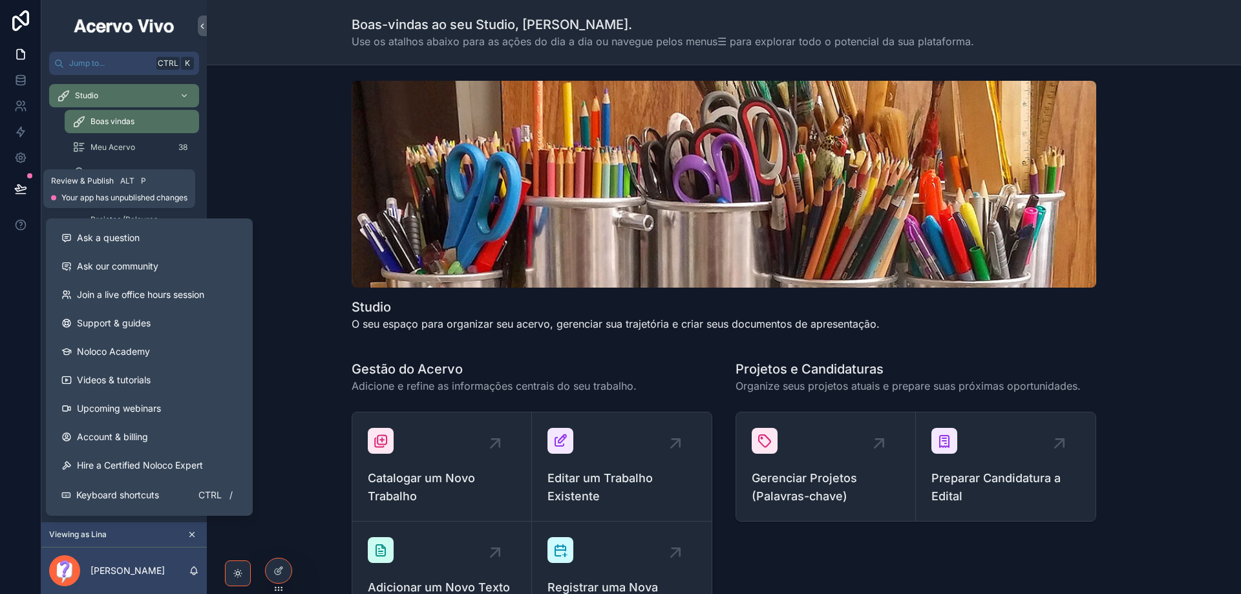
click at [22, 193] on icon at bounding box center [20, 188] width 13 height 13
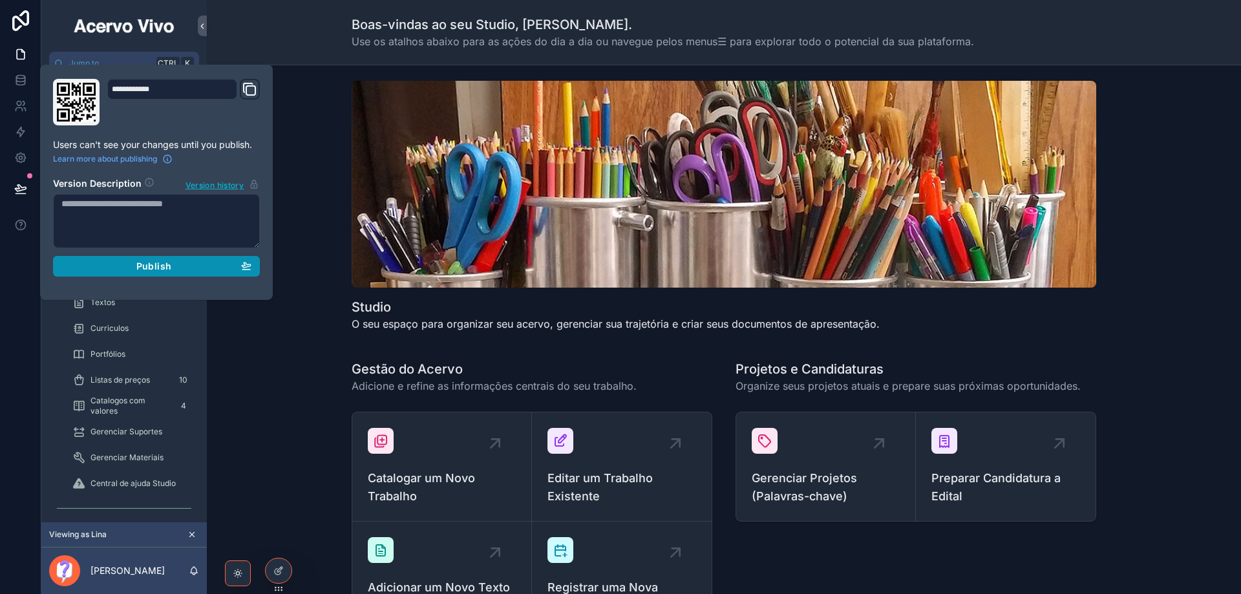
click at [118, 264] on div "Publish" at bounding box center [156, 267] width 190 height 12
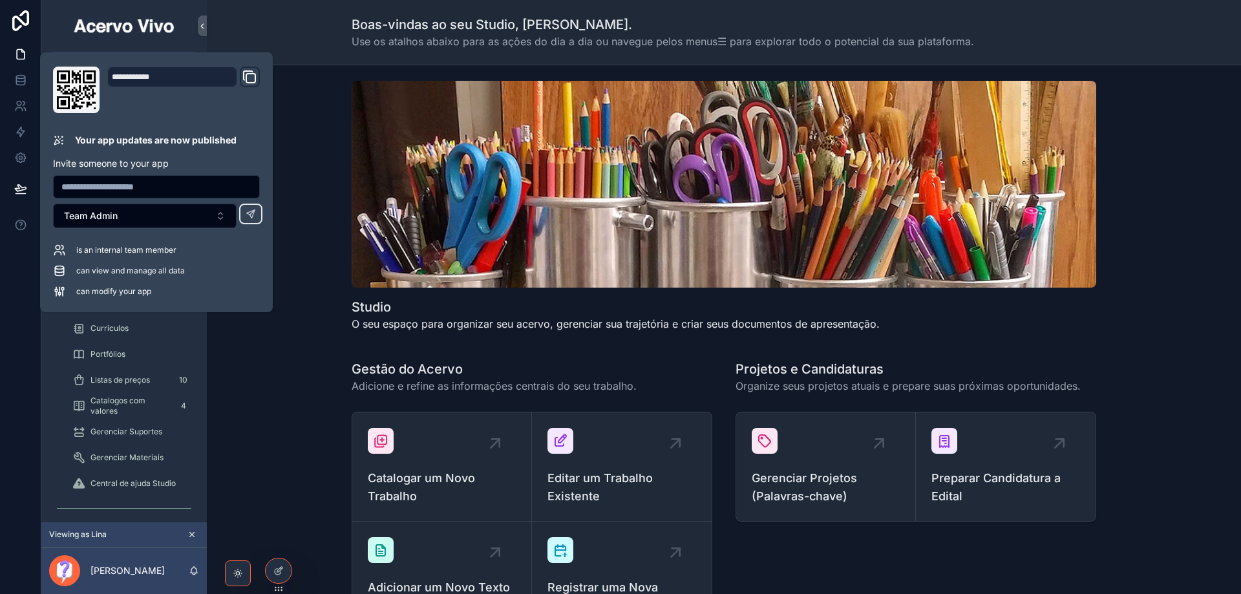
click at [262, 363] on div "Gestão do Acervo Adicione e refine as informações centrais do seu trabalho. Cat…" at bounding box center [724, 495] width 1014 height 281
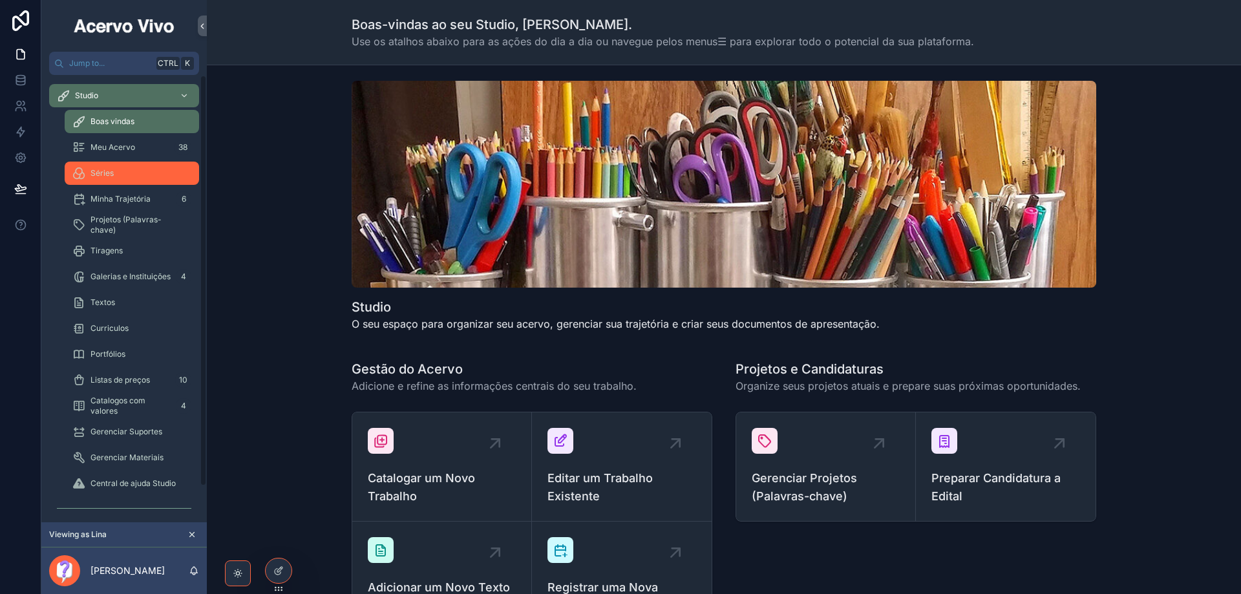
click at [133, 176] on div "Séries" at bounding box center [131, 173] width 119 height 21
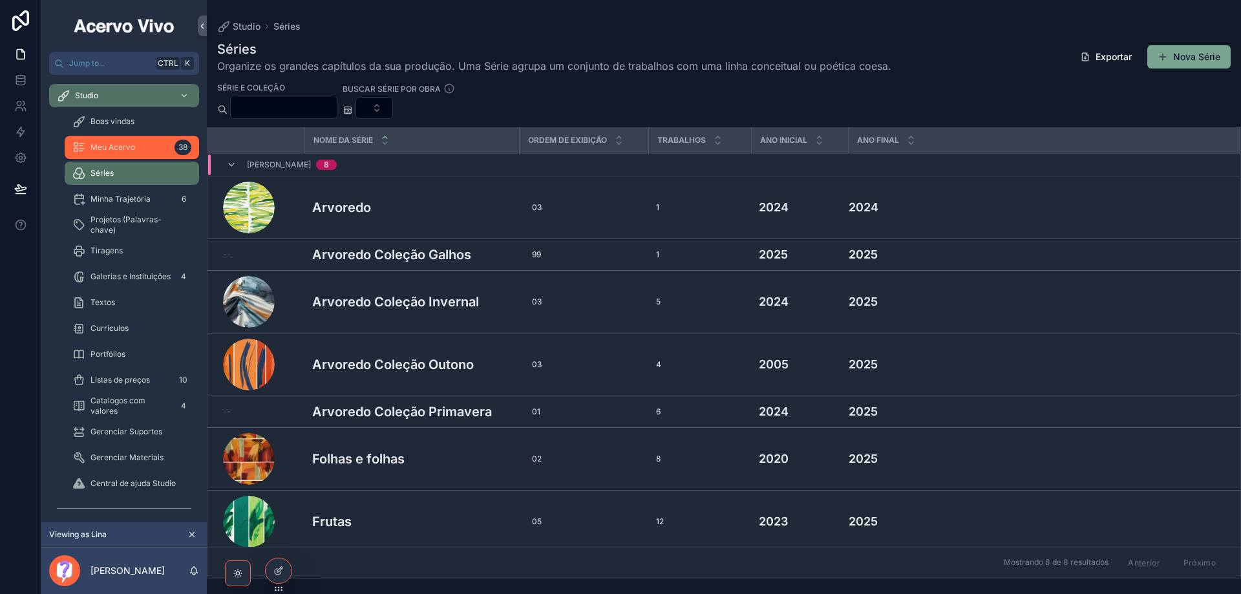
click at [132, 146] on span "Meu Acervo" at bounding box center [113, 147] width 45 height 10
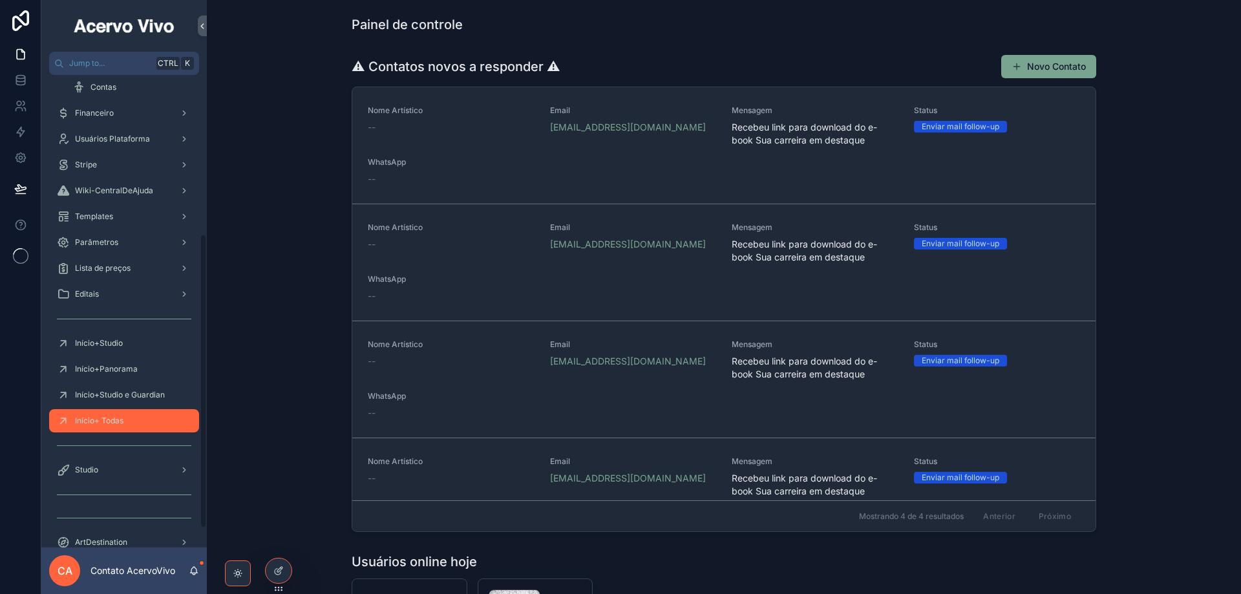
scroll to position [259, 0]
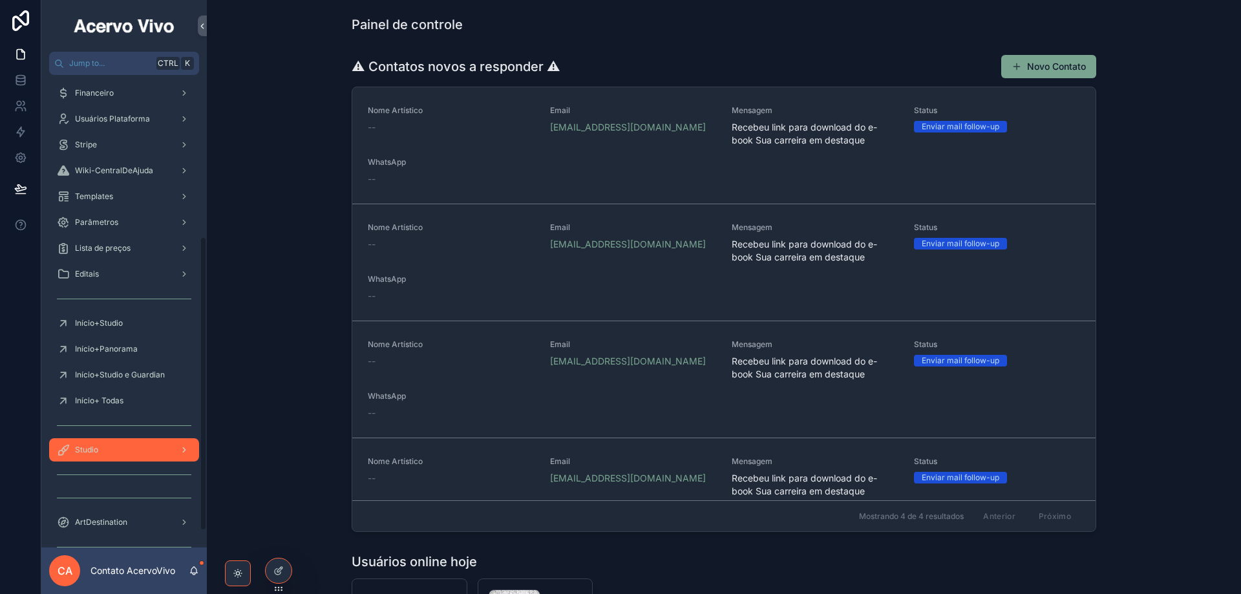
drag, startPoint x: 155, startPoint y: 390, endPoint x: 139, endPoint y: 440, distance: 52.3
click at [139, 440] on div "Studio" at bounding box center [124, 450] width 134 height 21
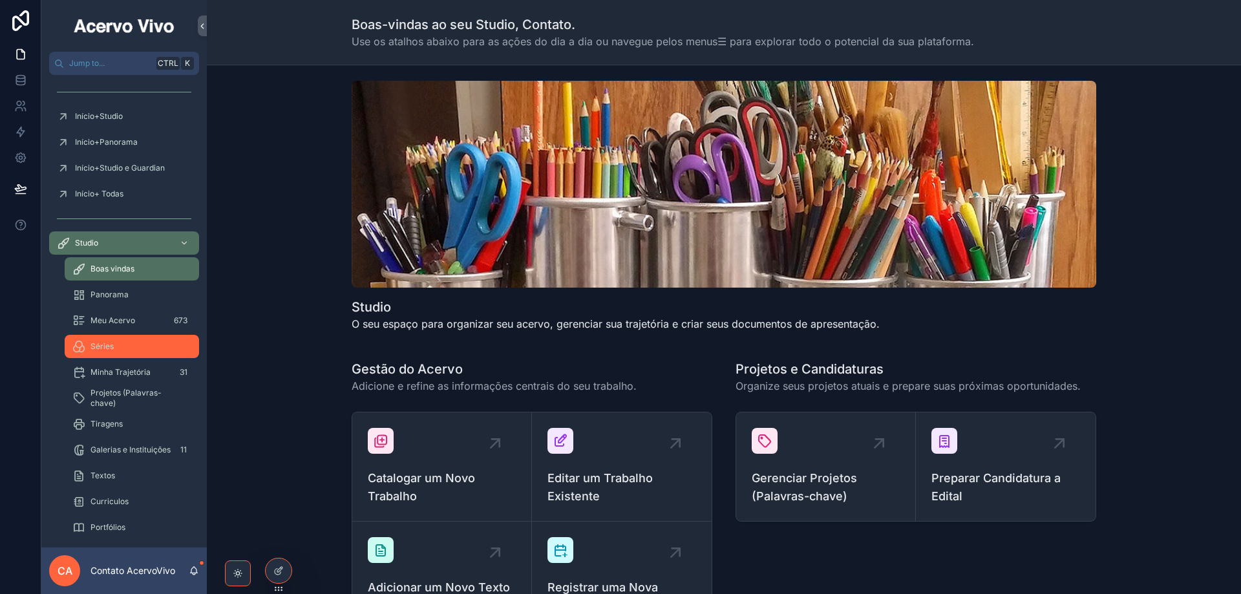
click at [120, 345] on div "Séries" at bounding box center [131, 346] width 119 height 21
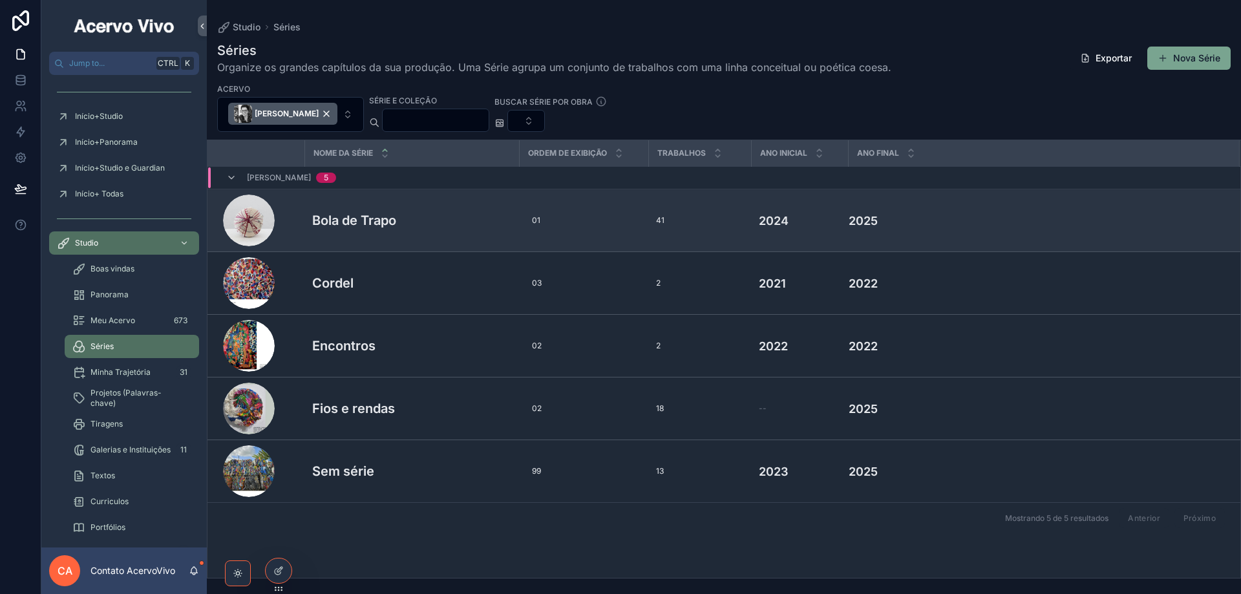
click at [383, 223] on h3 "Bola de Trapo" at bounding box center [354, 220] width 84 height 19
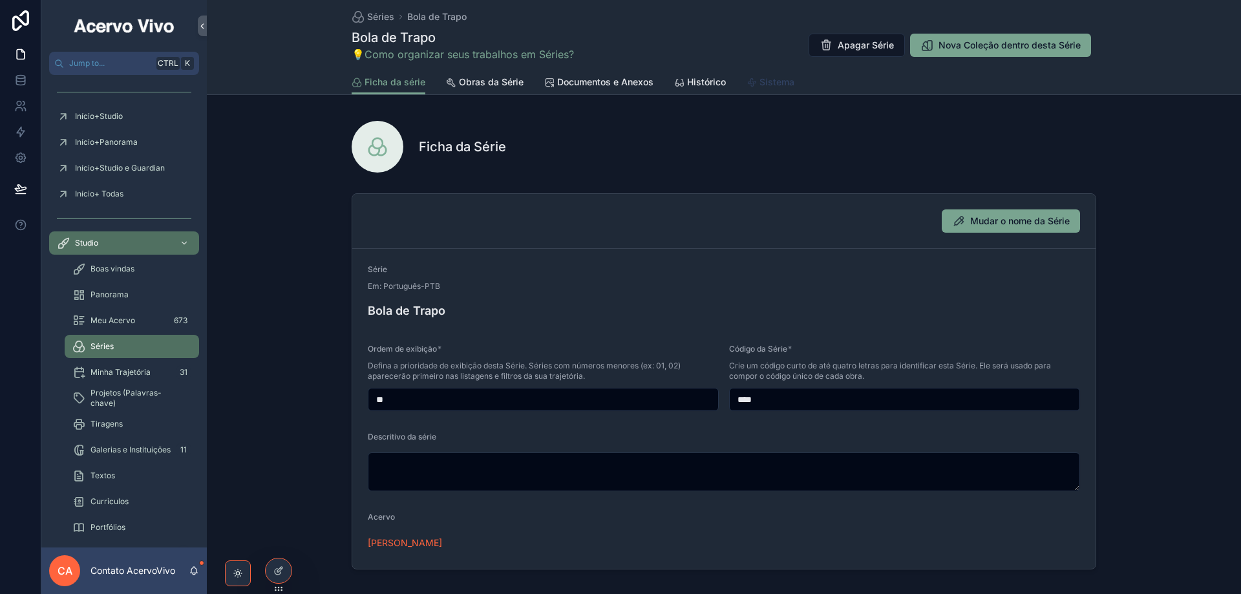
click at [770, 83] on span "Sistema" at bounding box center [777, 82] width 35 height 13
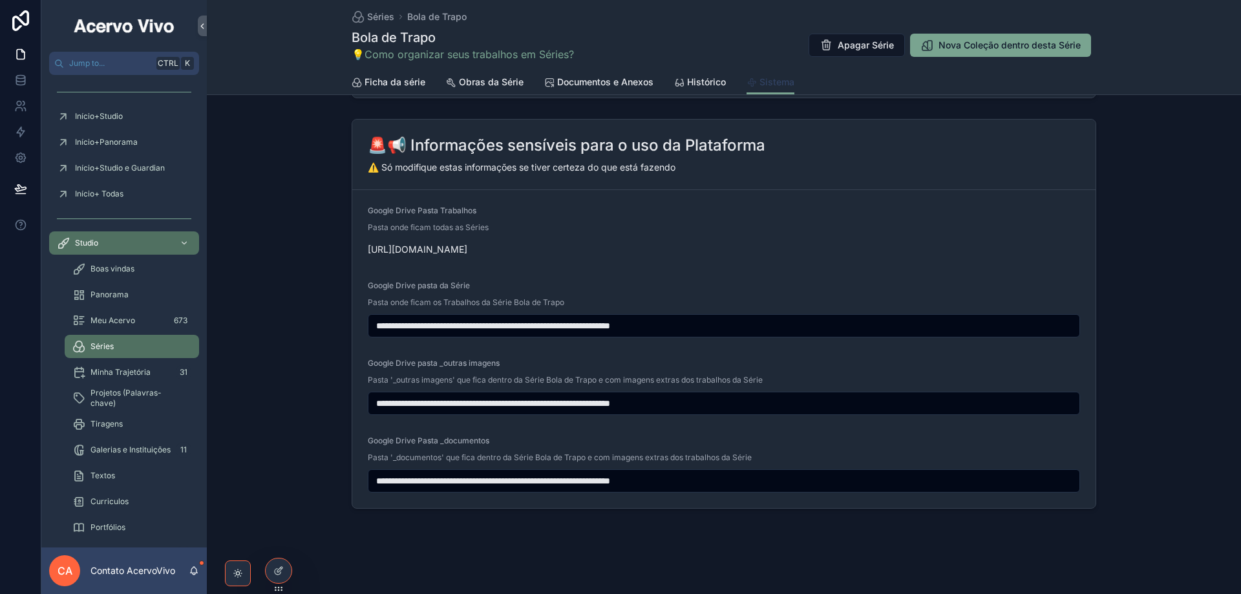
scroll to position [292, 0]
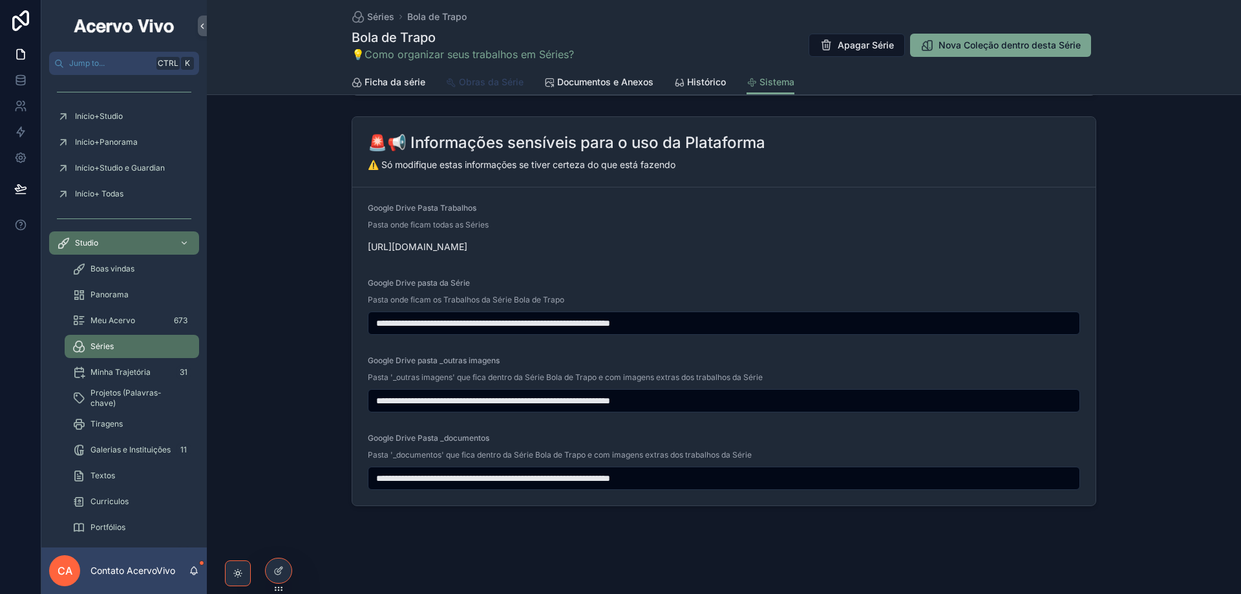
click at [484, 87] on span "Obras da Série" at bounding box center [491, 82] width 65 height 13
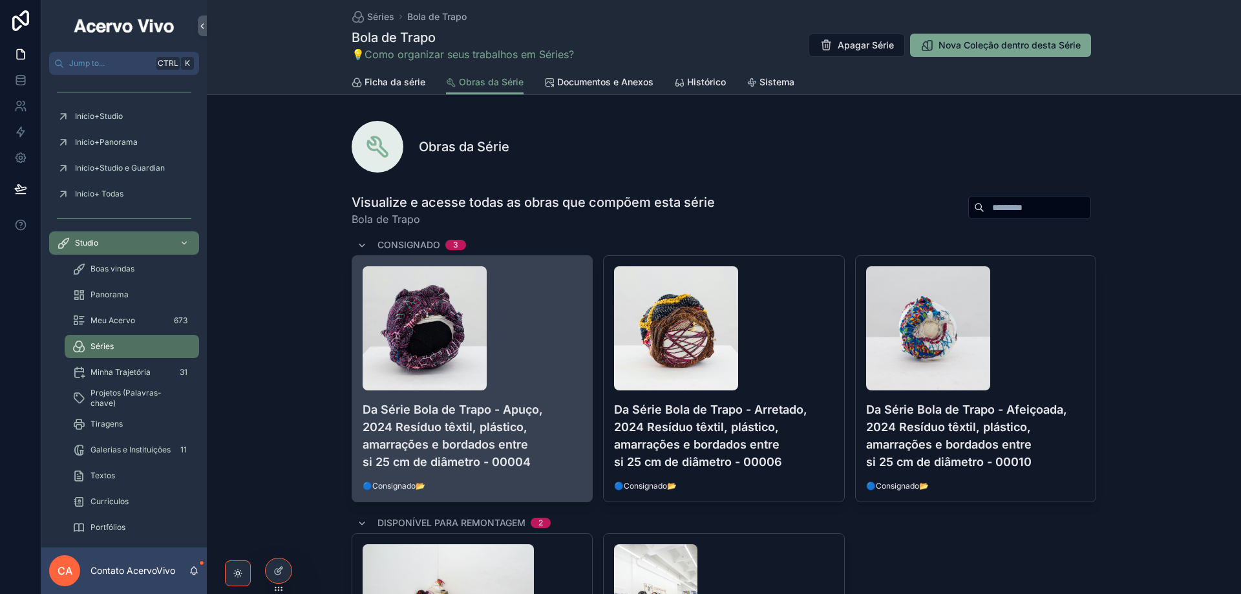
click at [425, 352] on img "scrollable content" at bounding box center [425, 328] width 124 height 124
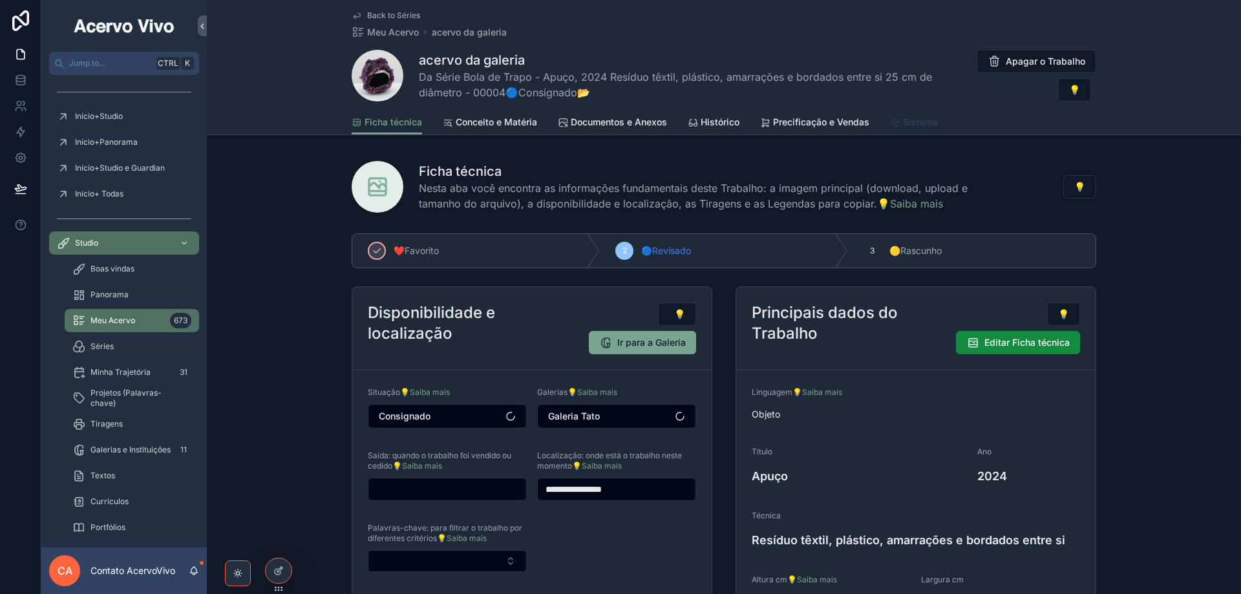
click at [911, 122] on span "Sistema" at bounding box center [920, 122] width 35 height 13
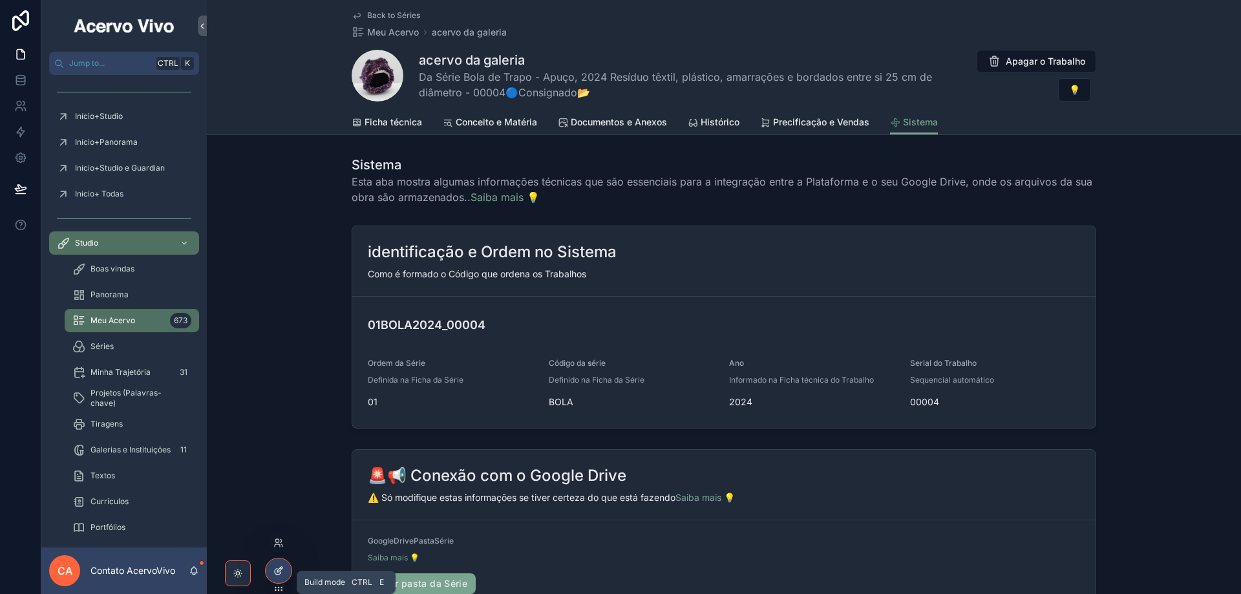
click at [283, 568] on icon at bounding box center [278, 571] width 10 height 10
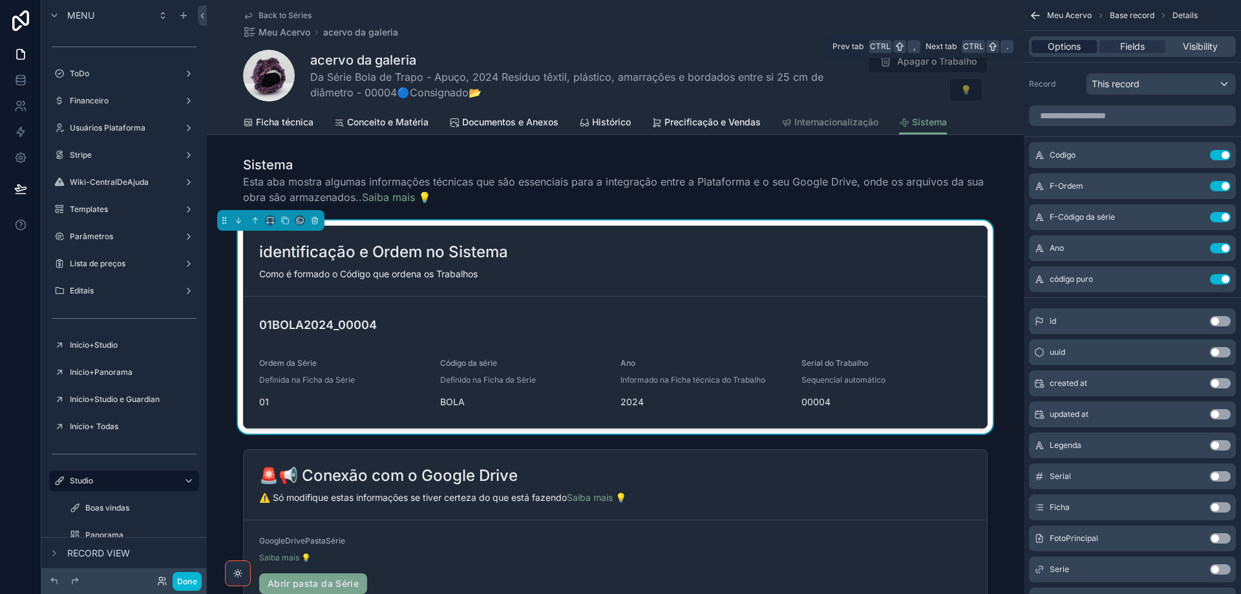
click at [1058, 49] on span "Options" at bounding box center [1064, 46] width 33 height 13
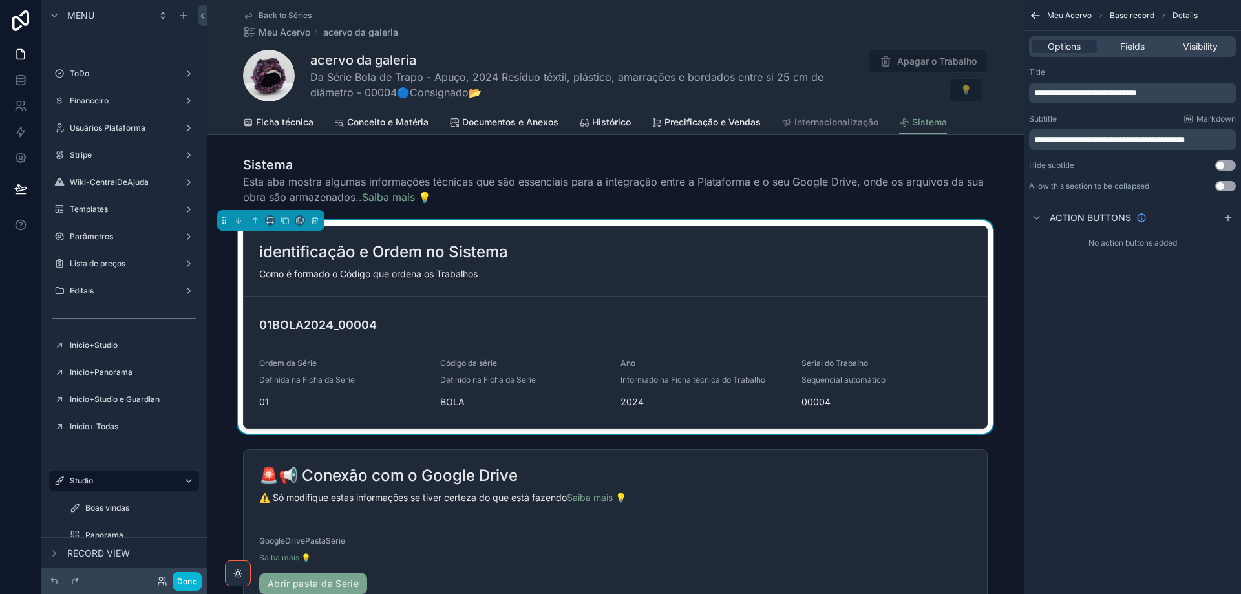
click at [1037, 91] on span "**********" at bounding box center [1085, 93] width 102 height 8
click at [184, 582] on button "Done" at bounding box center [187, 581] width 29 height 19
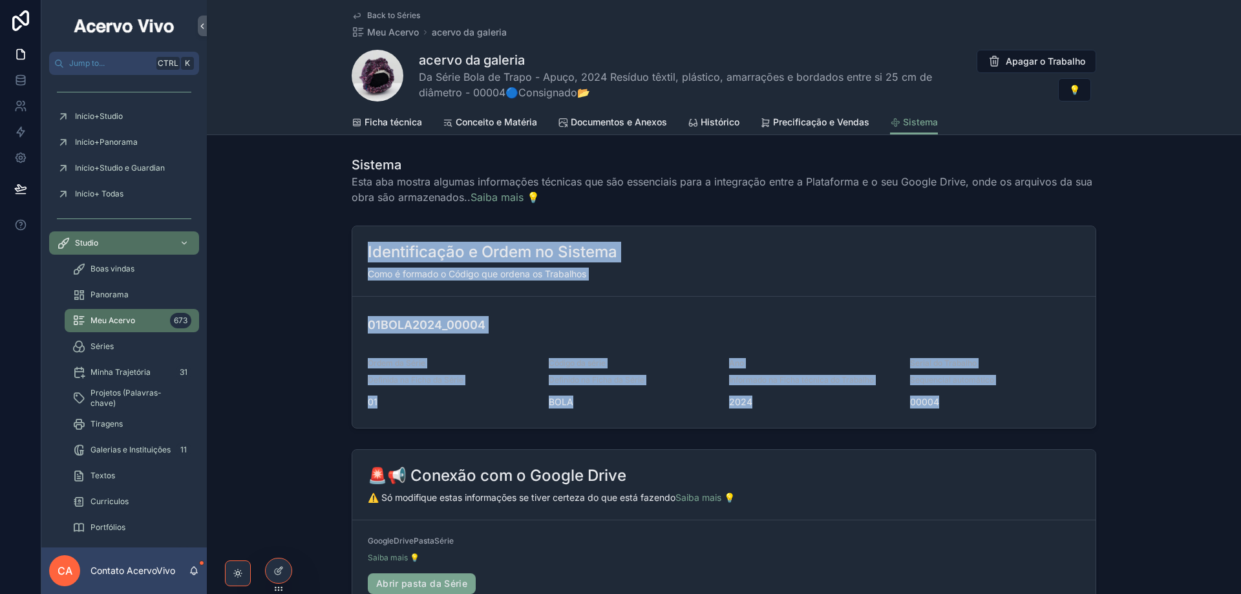
drag, startPoint x: 360, startPoint y: 250, endPoint x: 1016, endPoint y: 400, distance: 673.1
click at [1016, 400] on div "Identificação e Ordem no Sistema Como é formado o Código que ordena os Trabalho…" at bounding box center [724, 327] width 745 height 203
copy div "Identificação e Ordem no Sistema Como é formado o Código que ordena os Trabalho…"
